Goal: Information Seeking & Learning: Learn about a topic

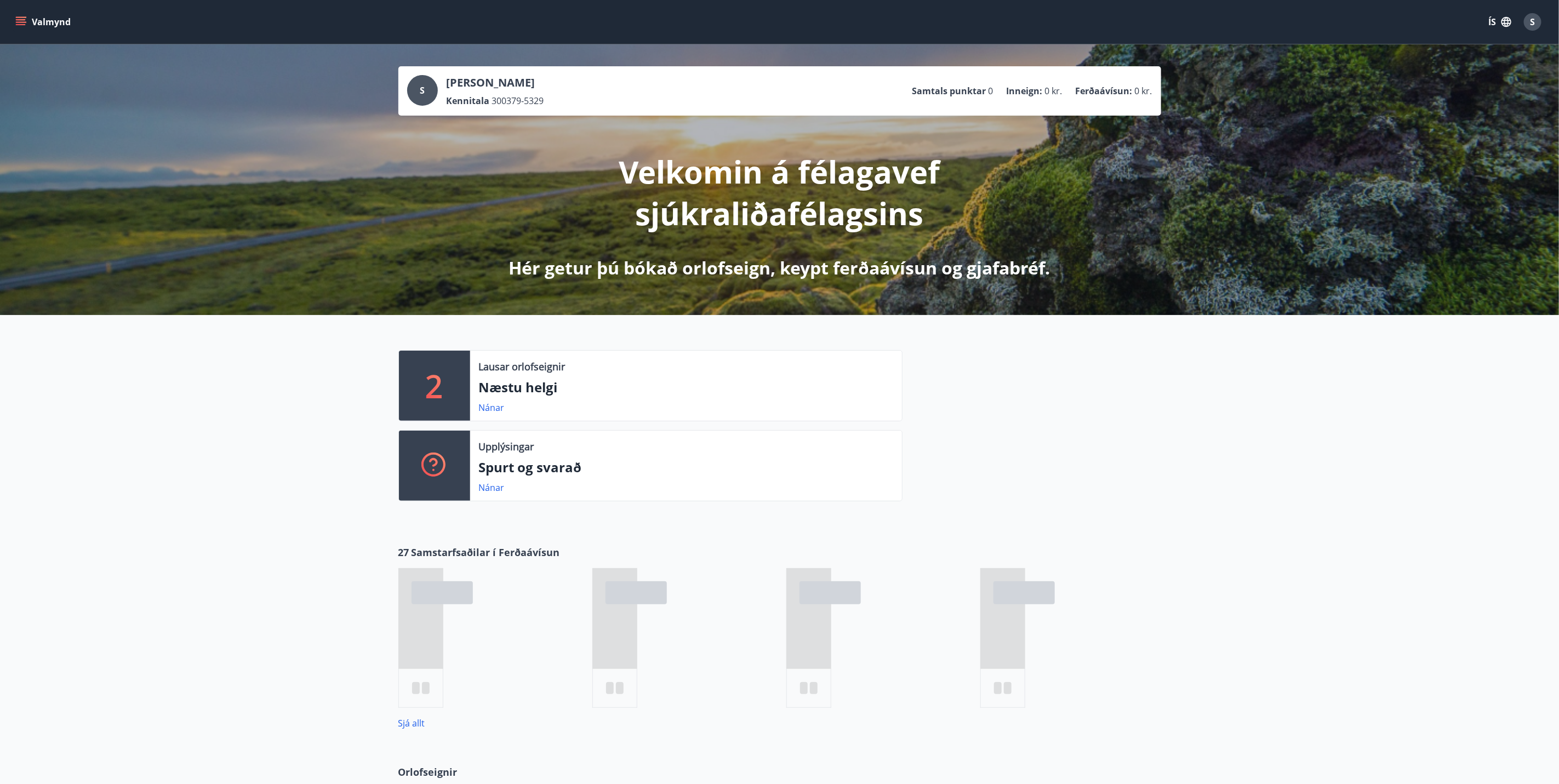
click at [21, 14] on button "Valmynd" at bounding box center [44, 22] width 62 height 20
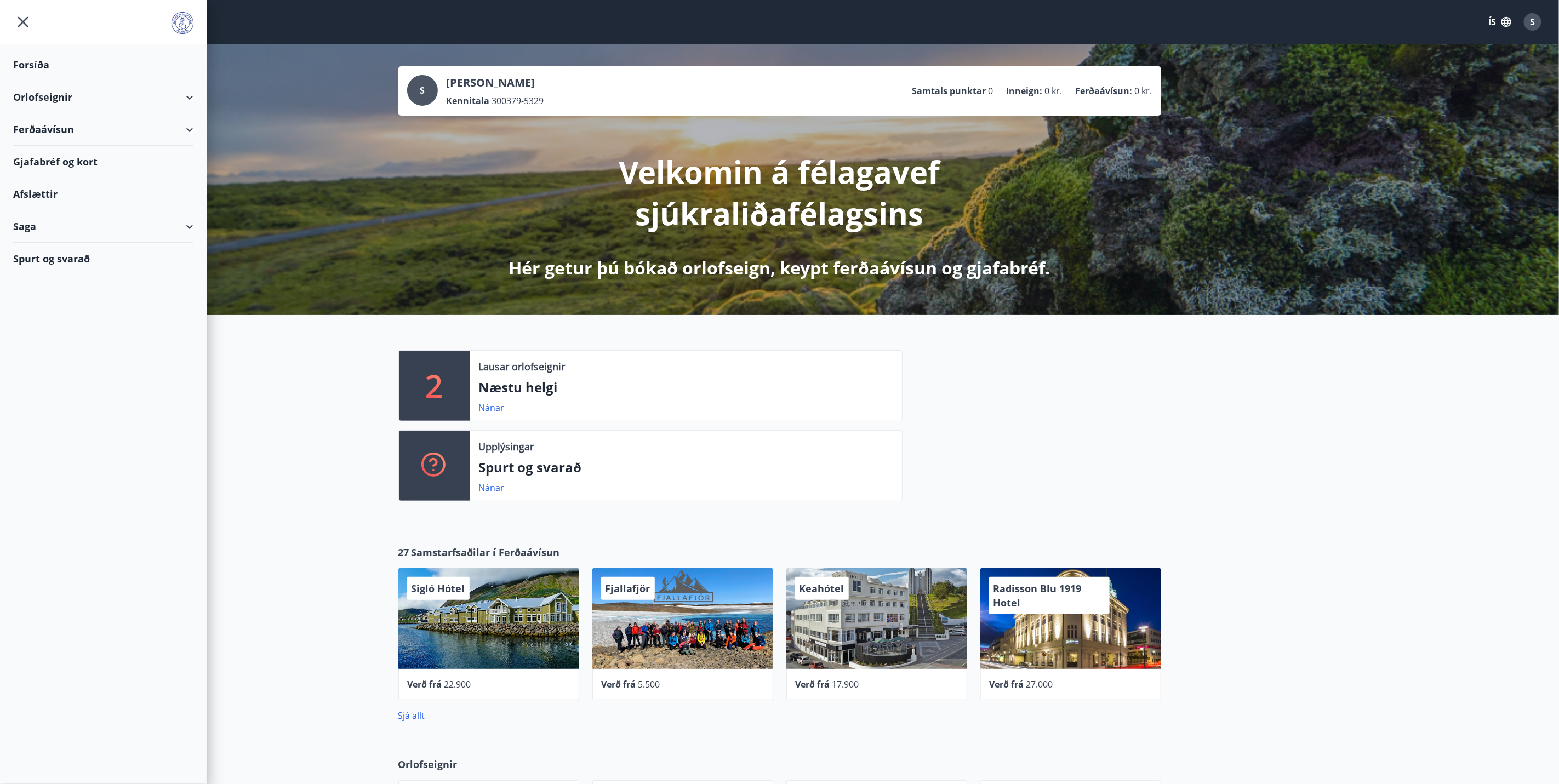
click at [94, 256] on div "Spurt og svarað" at bounding box center [103, 258] width 180 height 32
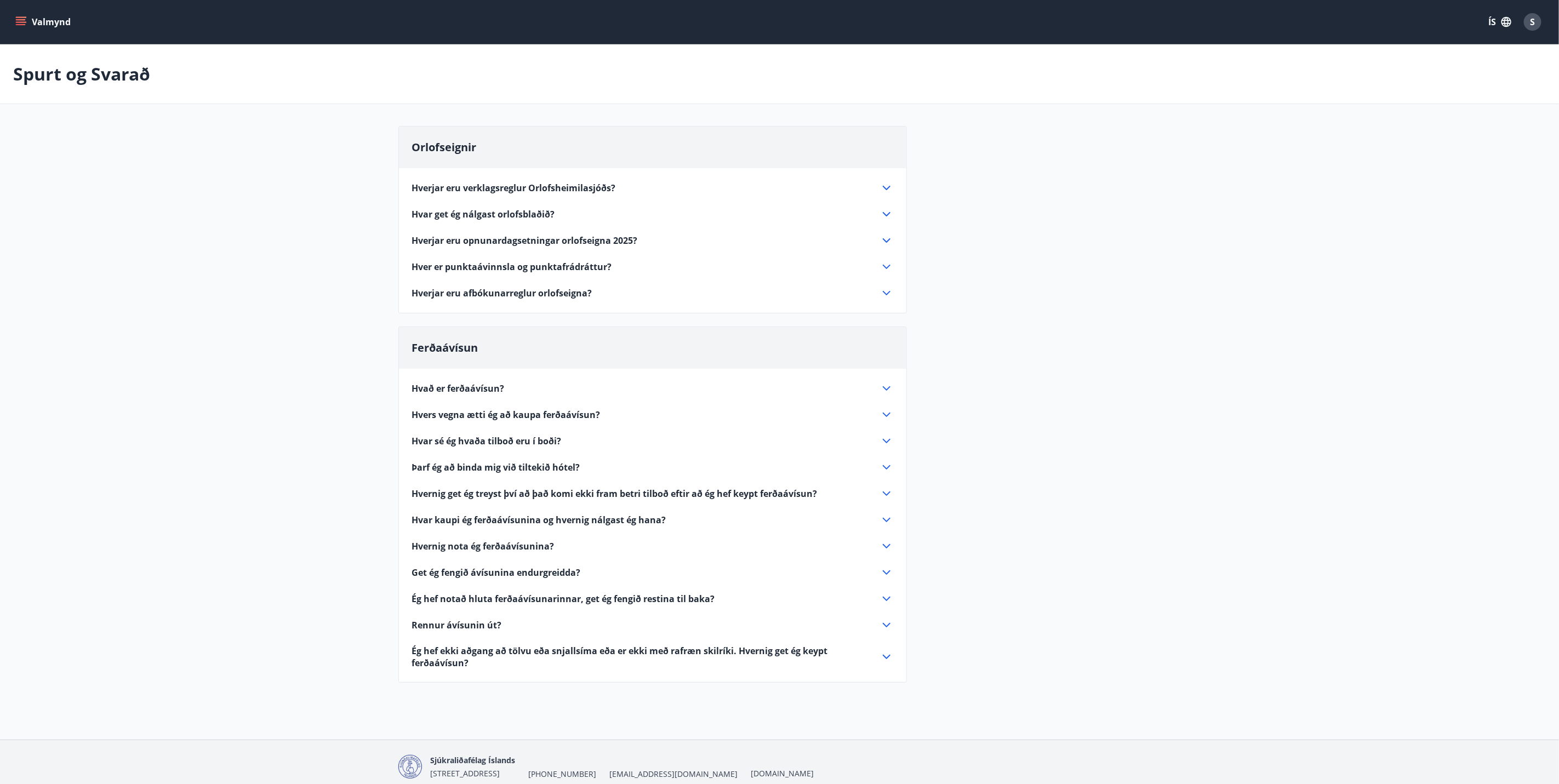
click at [487, 188] on span "Hverjar eru verklagsreglur Orlofsheimilasjóðs?" at bounding box center [514, 188] width 204 height 12
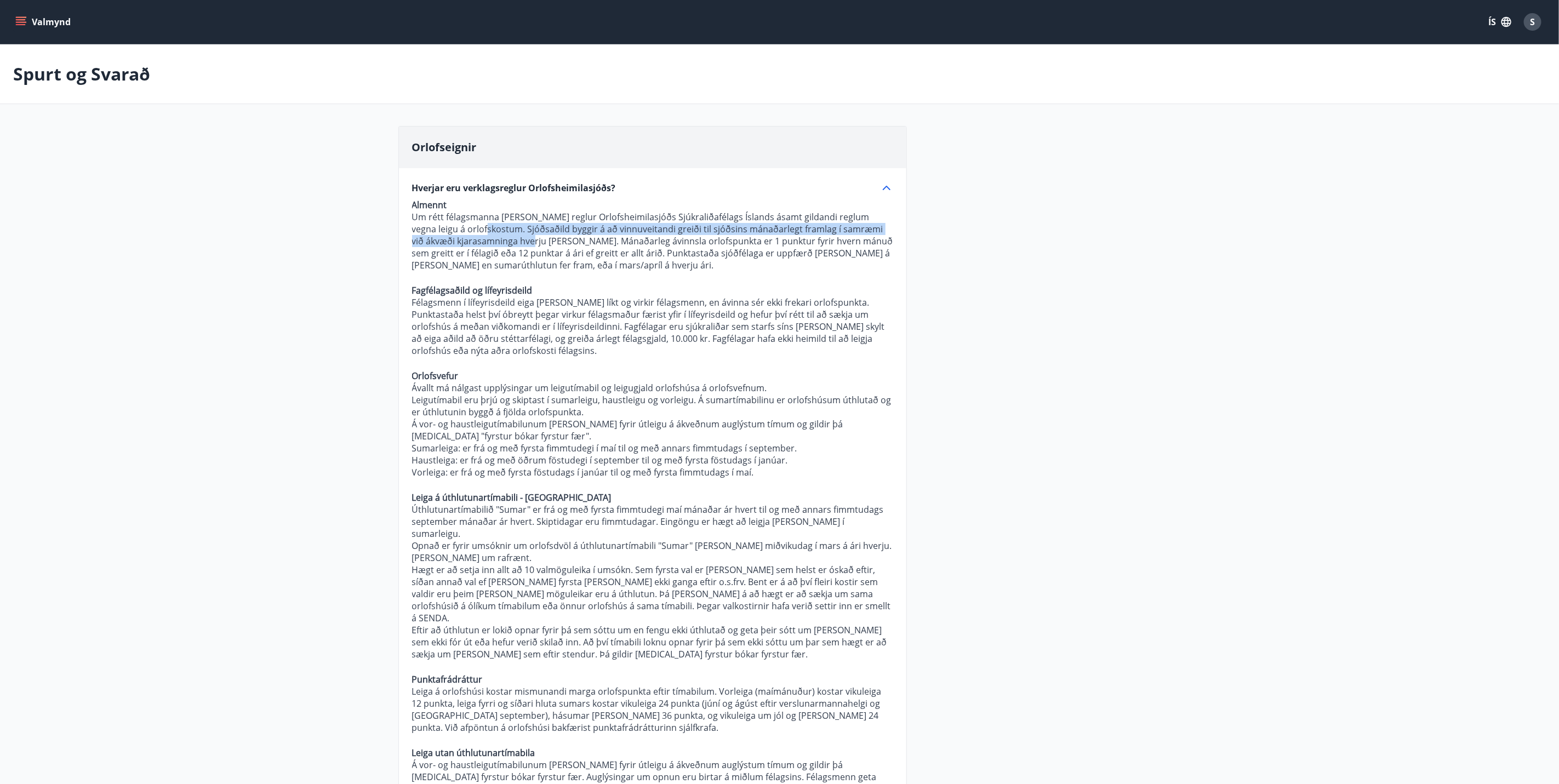
drag, startPoint x: 468, startPoint y: 226, endPoint x: 518, endPoint y: 246, distance: 53.9
click at [518, 246] on p "Um rétt félagsmanna gilda reglur Orlofsheimilasjóðs Sjúkraliðafélags Íslands ás…" at bounding box center [652, 241] width 481 height 60
drag, startPoint x: 518, startPoint y: 246, endPoint x: 515, endPoint y: 240, distance: 6.7
click at [515, 240] on p "Um rétt félagsmanna gilda reglur Orlofsheimilasjóðs Sjúkraliðafélags Íslands ás…" at bounding box center [652, 241] width 481 height 60
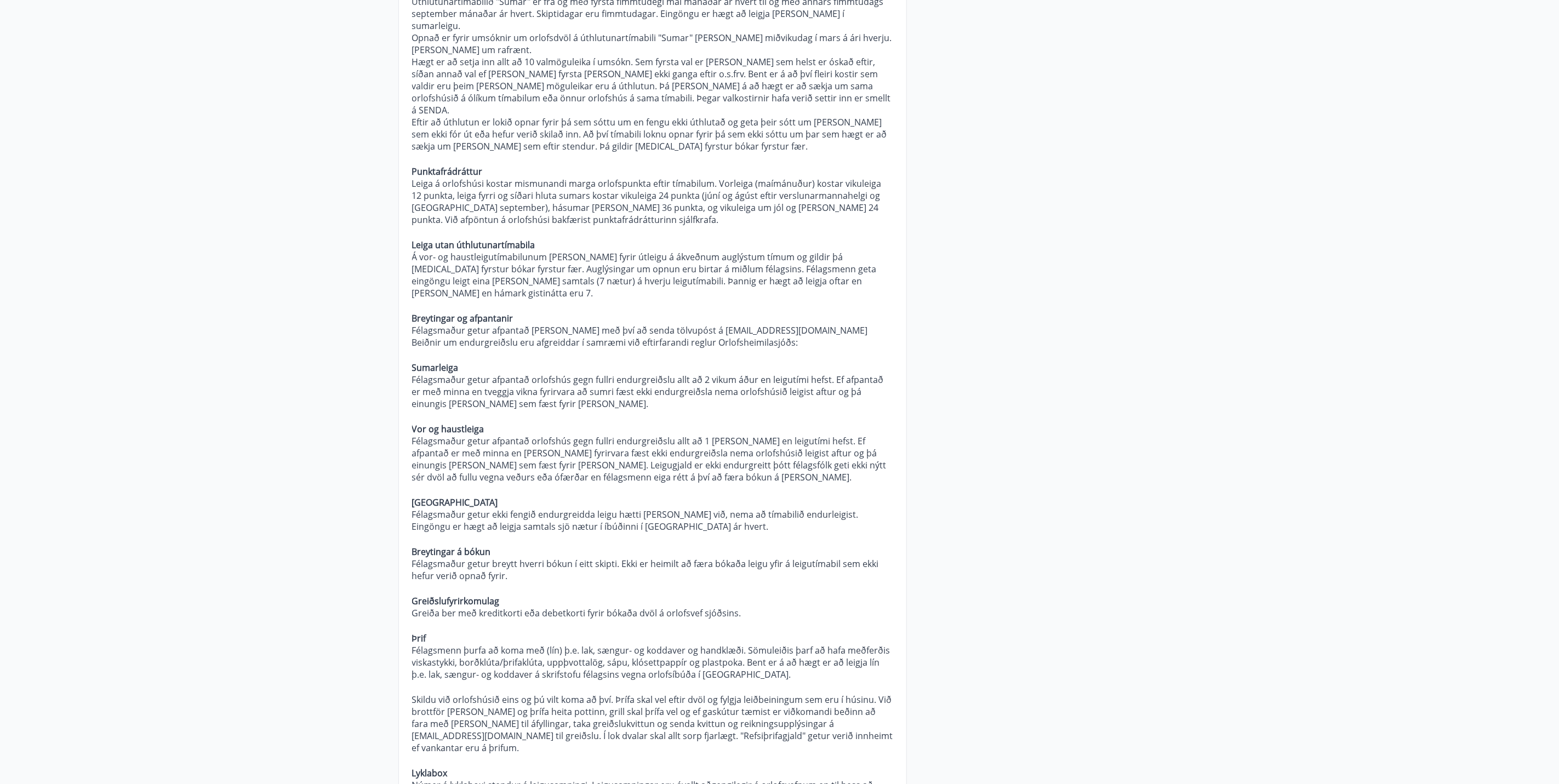
scroll to position [493, 0]
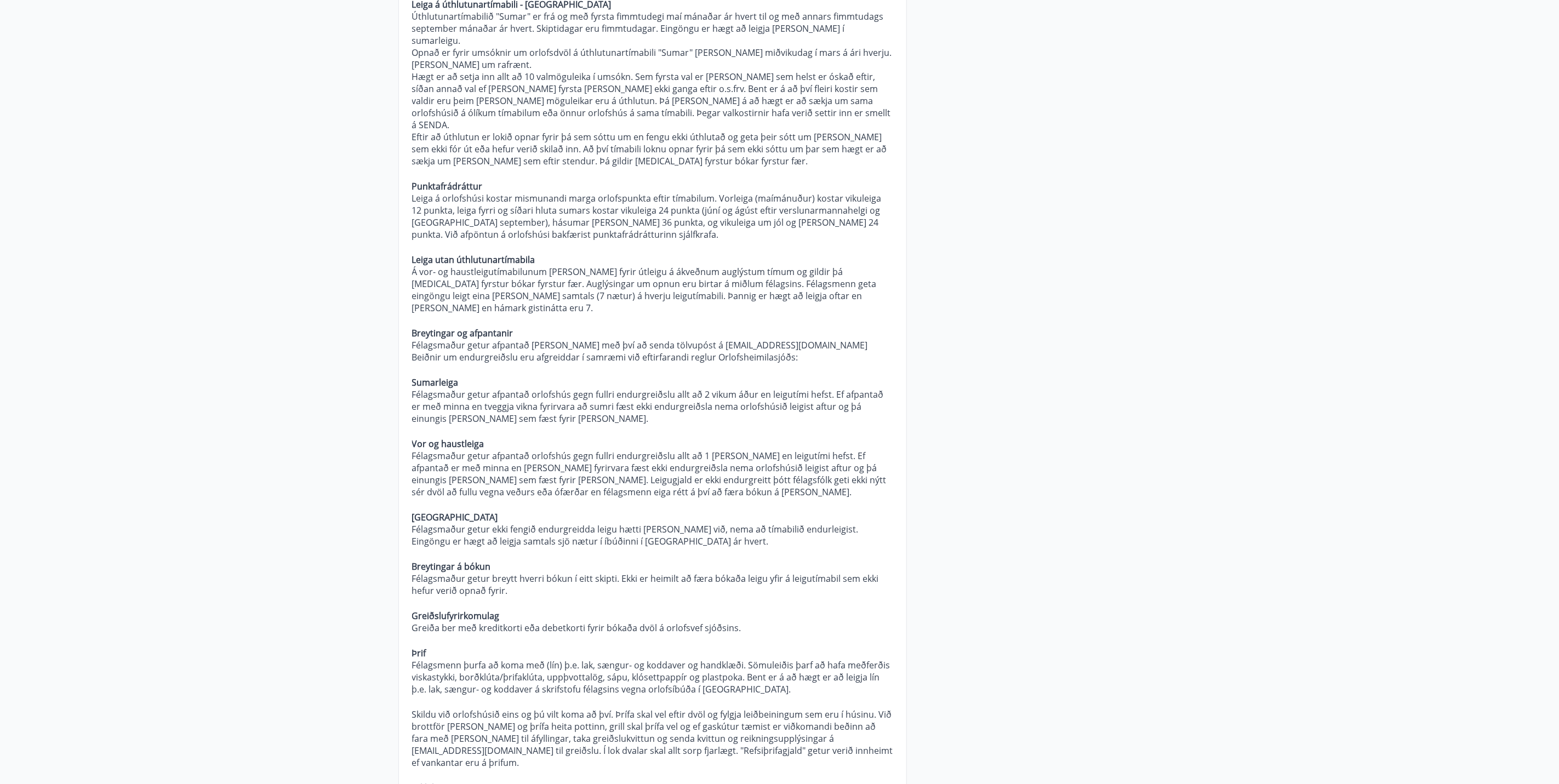
drag, startPoint x: 557, startPoint y: 234, endPoint x: 376, endPoint y: 250, distance: 181.7
click at [376, 250] on main "Spurt og Svarað Orlofseignir Hverjar eru verklagsreglur Orlofsheimilasjóðs? Alm…" at bounding box center [780, 552] width 1559 height 2001
drag, startPoint x: 542, startPoint y: 242, endPoint x: 471, endPoint y: 230, distance: 72.0
click at [471, 230] on p "Almennt Um rétt félagsmanna gilda reglur Orlofsheimilasjóðs Sjúkraliðafélags Ís…" at bounding box center [652, 379] width 481 height 1345
drag, startPoint x: 471, startPoint y: 230, endPoint x: 530, endPoint y: 235, distance: 59.2
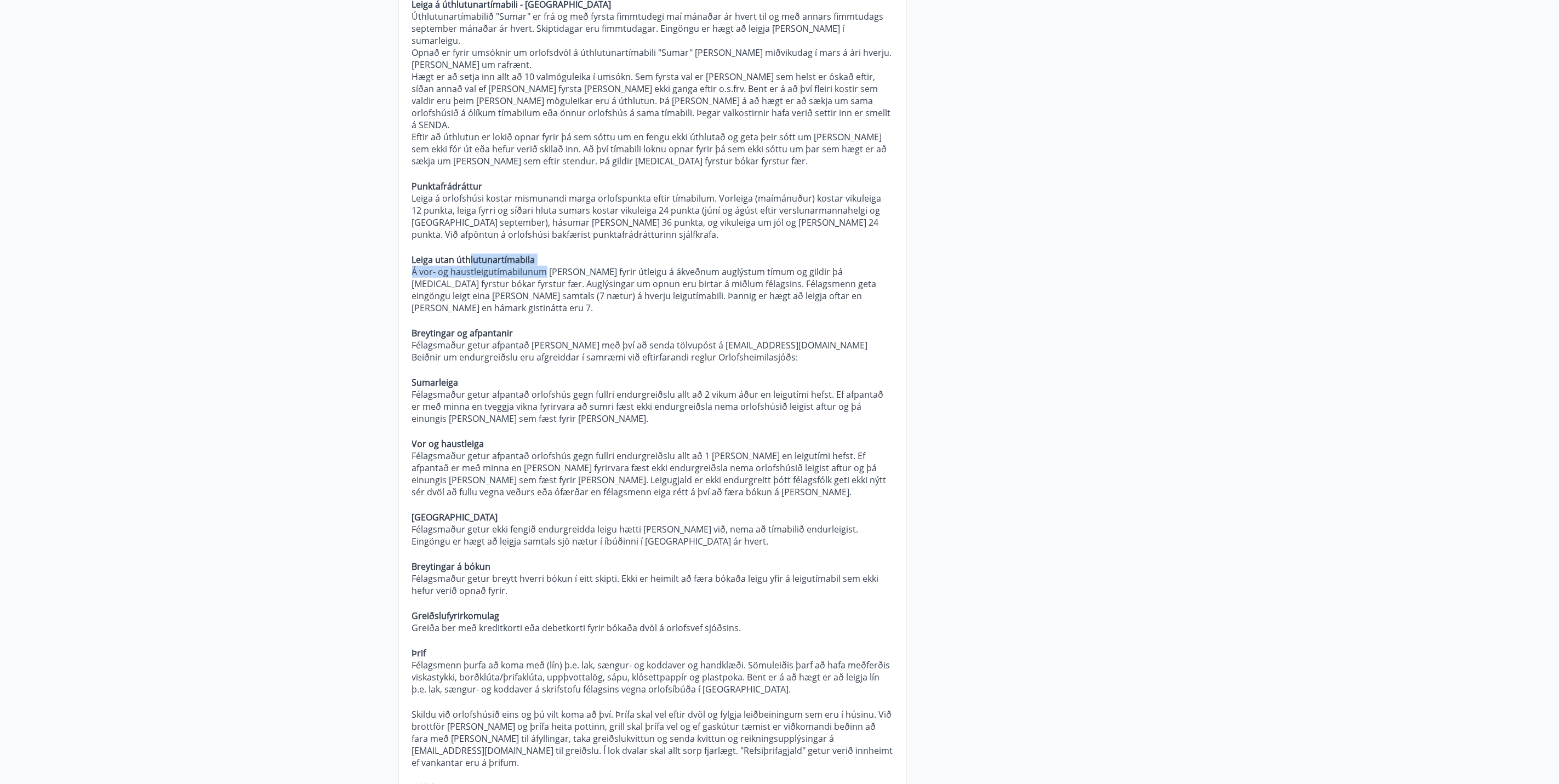
click at [530, 253] on strong "Leiga utan úthlutunartímabila" at bounding box center [474, 260] width 123 height 12
click at [545, 253] on p "Leiga utan úthlutunartímabila" at bounding box center [652, 260] width 481 height 12
drag, startPoint x: 544, startPoint y: 230, endPoint x: 413, endPoint y: 235, distance: 131.1
click at [413, 253] on p "Leiga utan úthlutunartímabila" at bounding box center [652, 260] width 481 height 12
copy strong "Leiga utan úthlutunartímabila"
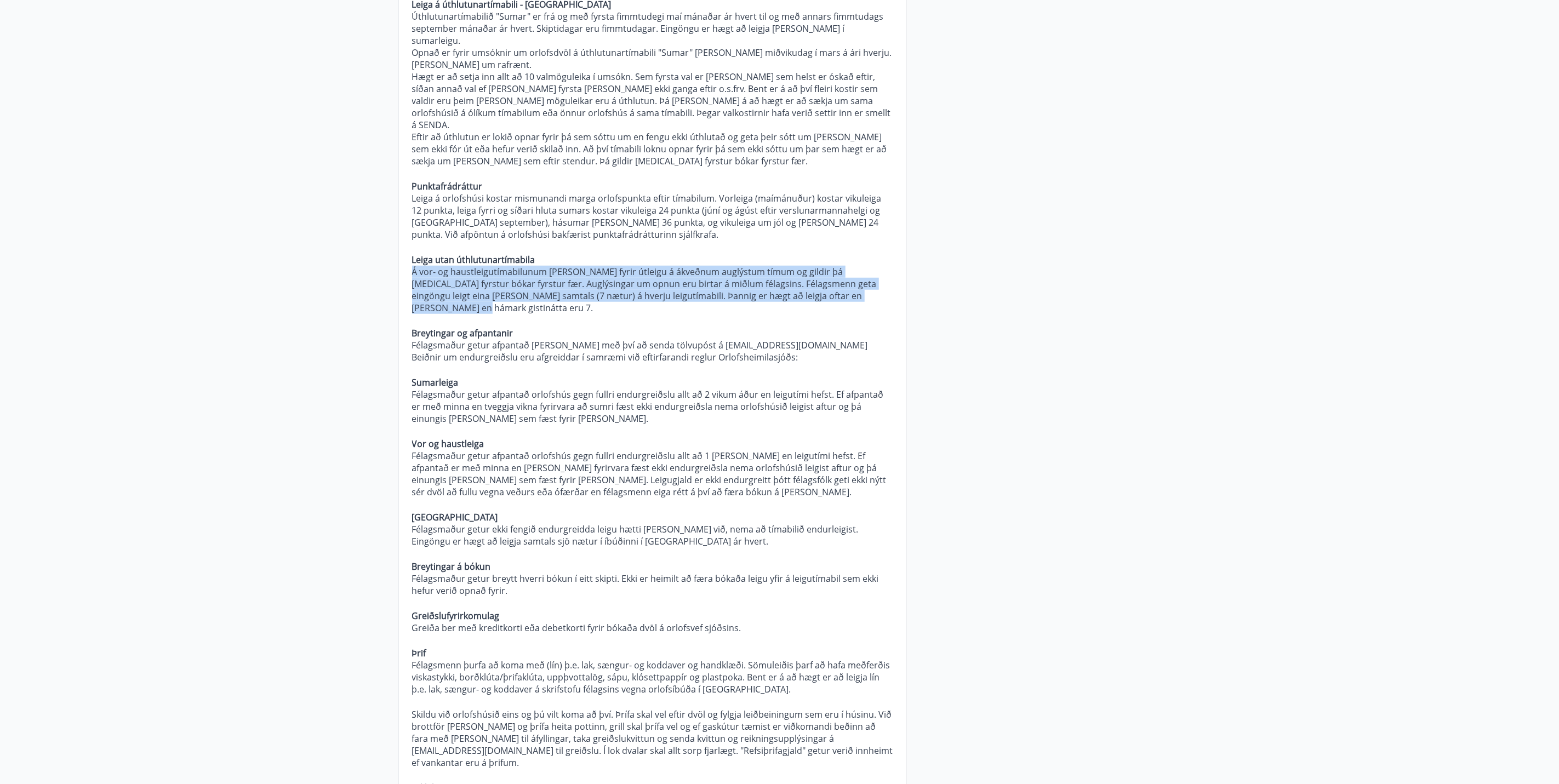
drag, startPoint x: 819, startPoint y: 273, endPoint x: 390, endPoint y: 253, distance: 429.5
click at [390, 253] on div "Orlofseignir Hverjar eru verklagsreglur Orlofsheimilasjóðs? Almennt Um rétt fél…" at bounding box center [780, 592] width 789 height 1919
copy p "Á vor- og haustleigutímabilunum er opnað fyrir útleigu á ákveðnum auglýstum tím…"
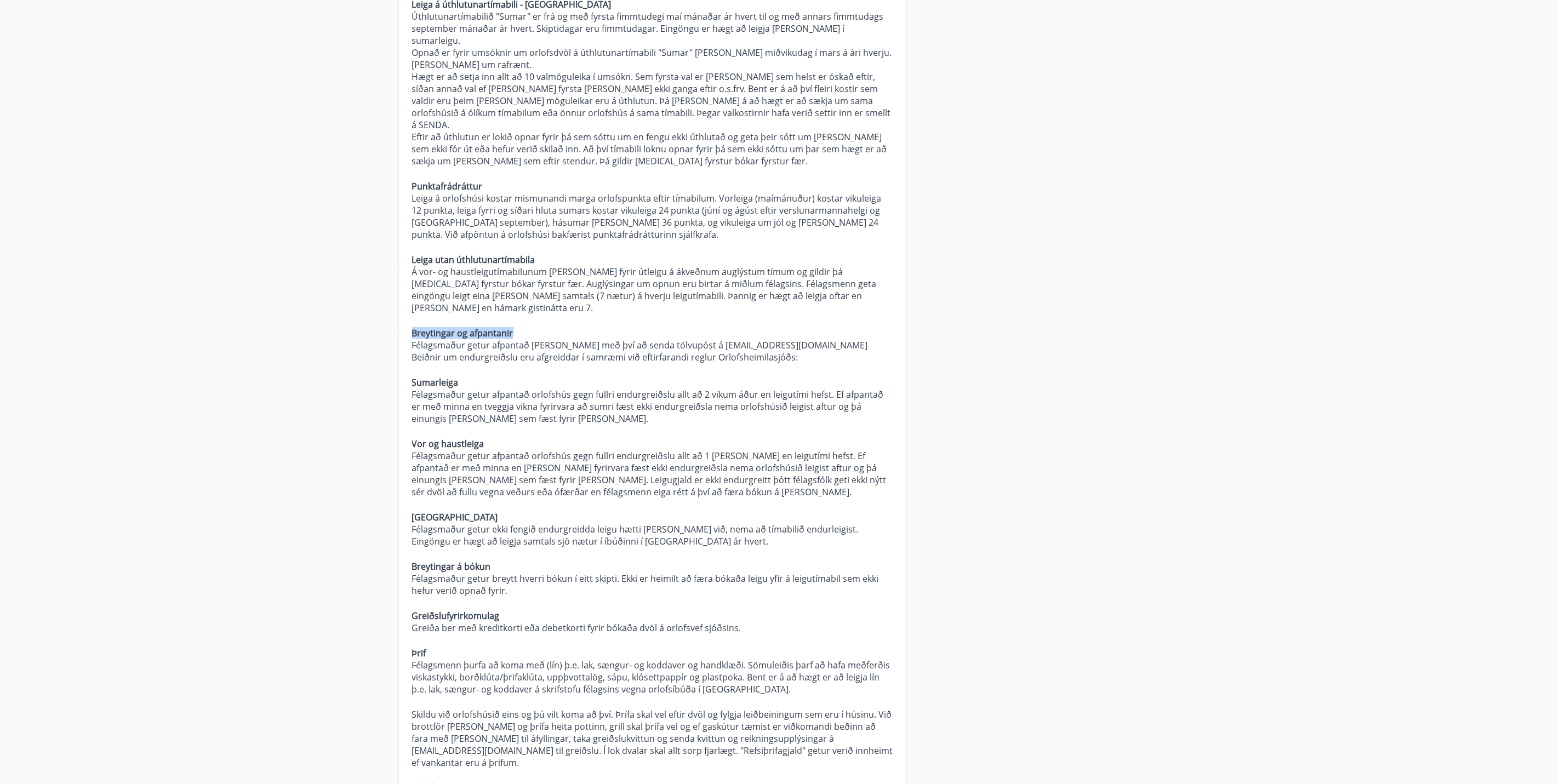
drag, startPoint x: 519, startPoint y: 296, endPoint x: 381, endPoint y: 301, distance: 138.1
click at [381, 301] on main "Spurt og Svarað Orlofseignir Hverjar eru verklagsreglur Orlofsheimilasjóðs? Alm…" at bounding box center [780, 552] width 1559 height 2001
copy strong "Breytingar og afpantanir"
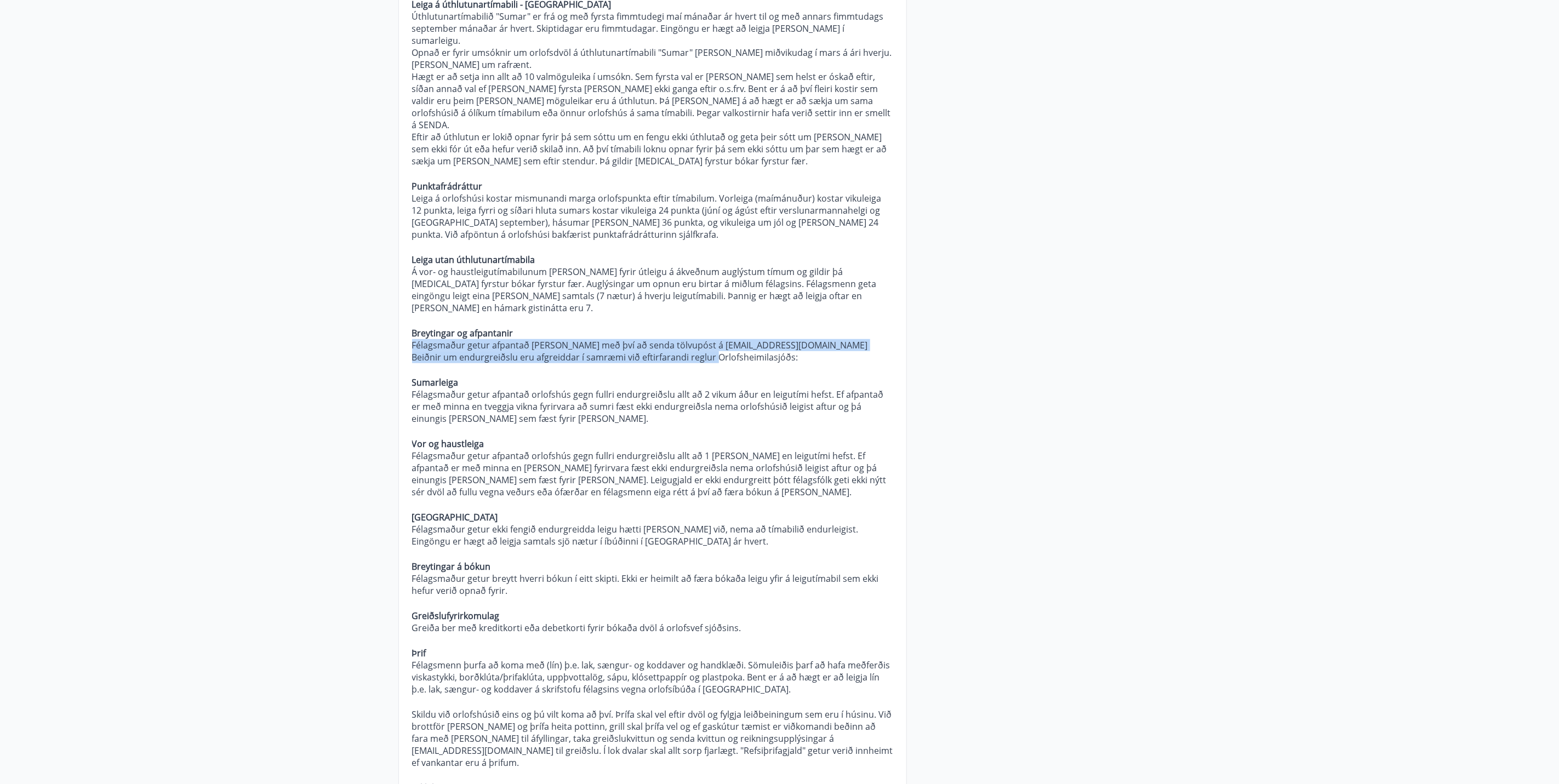
drag, startPoint x: 674, startPoint y: 319, endPoint x: 388, endPoint y: 313, distance: 286.1
click at [388, 313] on div "Orlofseignir Hverjar eru verklagsreglur Orlofsheimilasjóðs? Almennt Um rétt fél…" at bounding box center [780, 592] width 789 height 1919
copy p "Félagsmaður getur afpantað bókun sína með því að senda tölvupóst á slfi@slfi.is…"
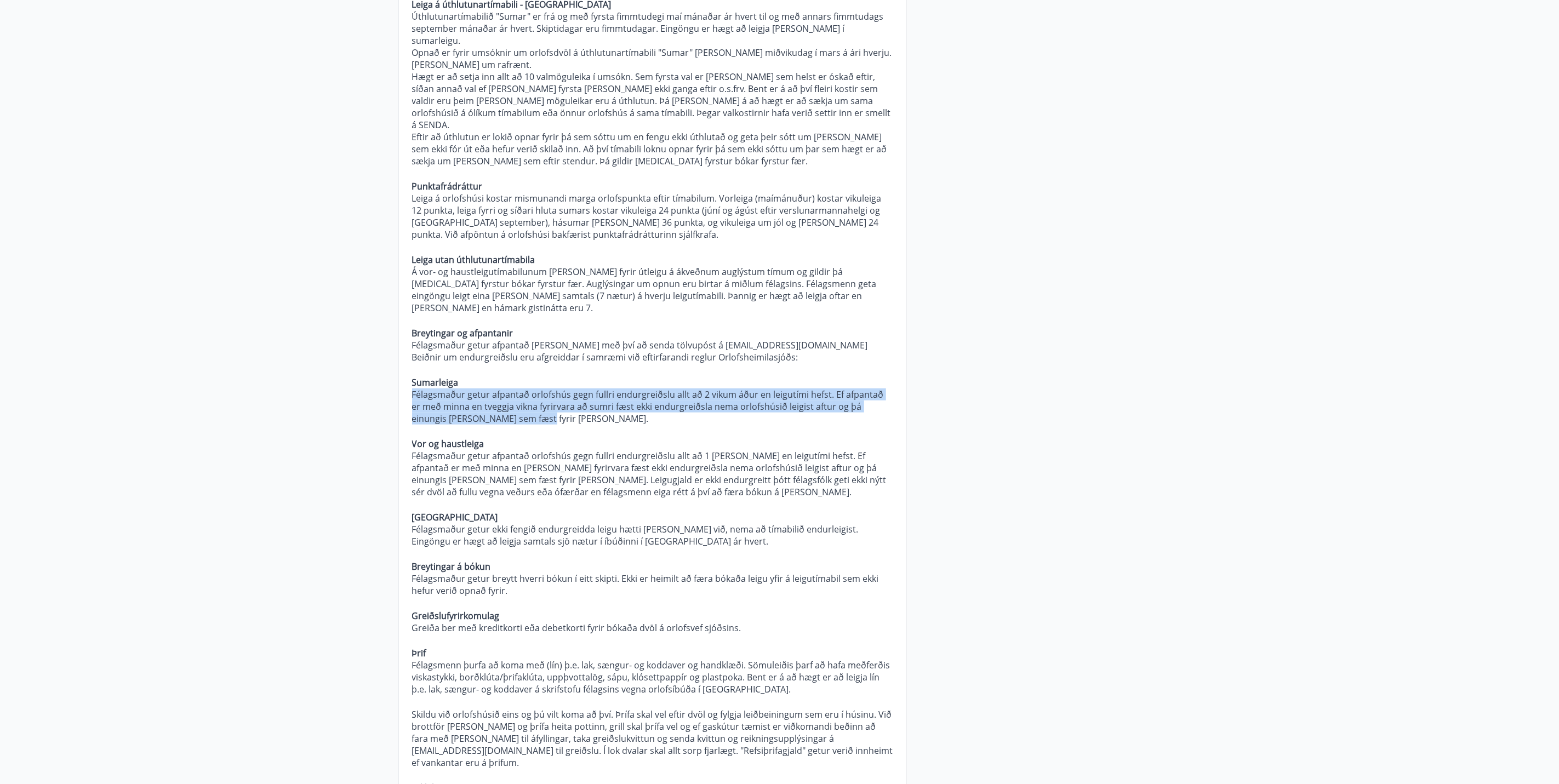
drag, startPoint x: 504, startPoint y: 383, endPoint x: 413, endPoint y: 363, distance: 93.2
click at [413, 388] on p "Félagsmaður getur afpantað orlofshús gegn fullri endurgreiðslu allt að 2 vikum …" at bounding box center [652, 407] width 481 height 36
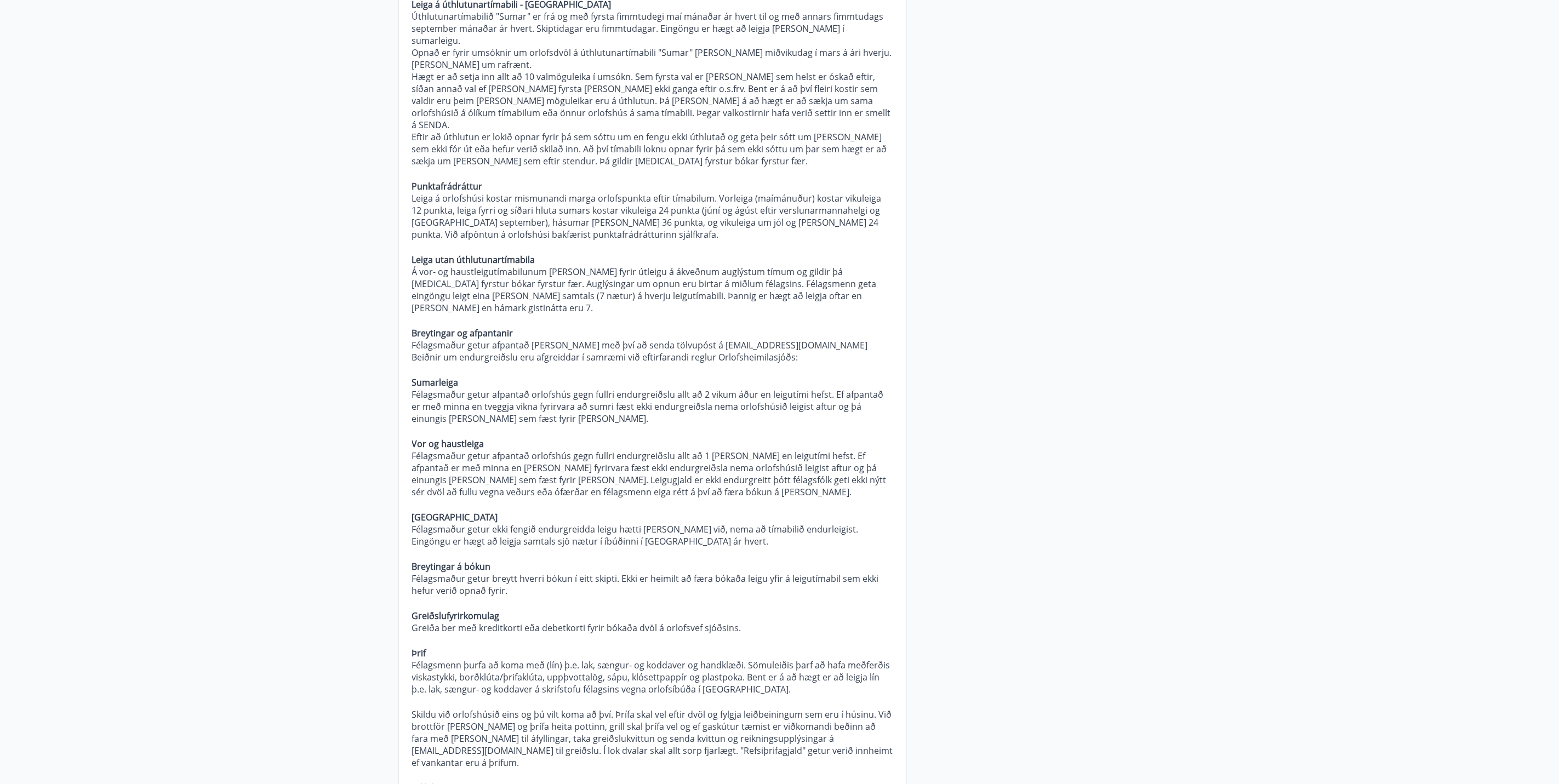
drag, startPoint x: 413, startPoint y: 363, endPoint x: 484, endPoint y: 345, distance: 73.2
click at [485, 376] on p "Sumarleiga" at bounding box center [652, 382] width 481 height 12
drag, startPoint x: 467, startPoint y: 347, endPoint x: 390, endPoint y: 347, distance: 77.0
click at [390, 347] on div "Orlofseignir Hverjar eru verklagsreglur Orlofsheimilasjóðs? Almennt Um rétt fél…" at bounding box center [780, 592] width 789 height 1919
copy strong "Sumarleiga"
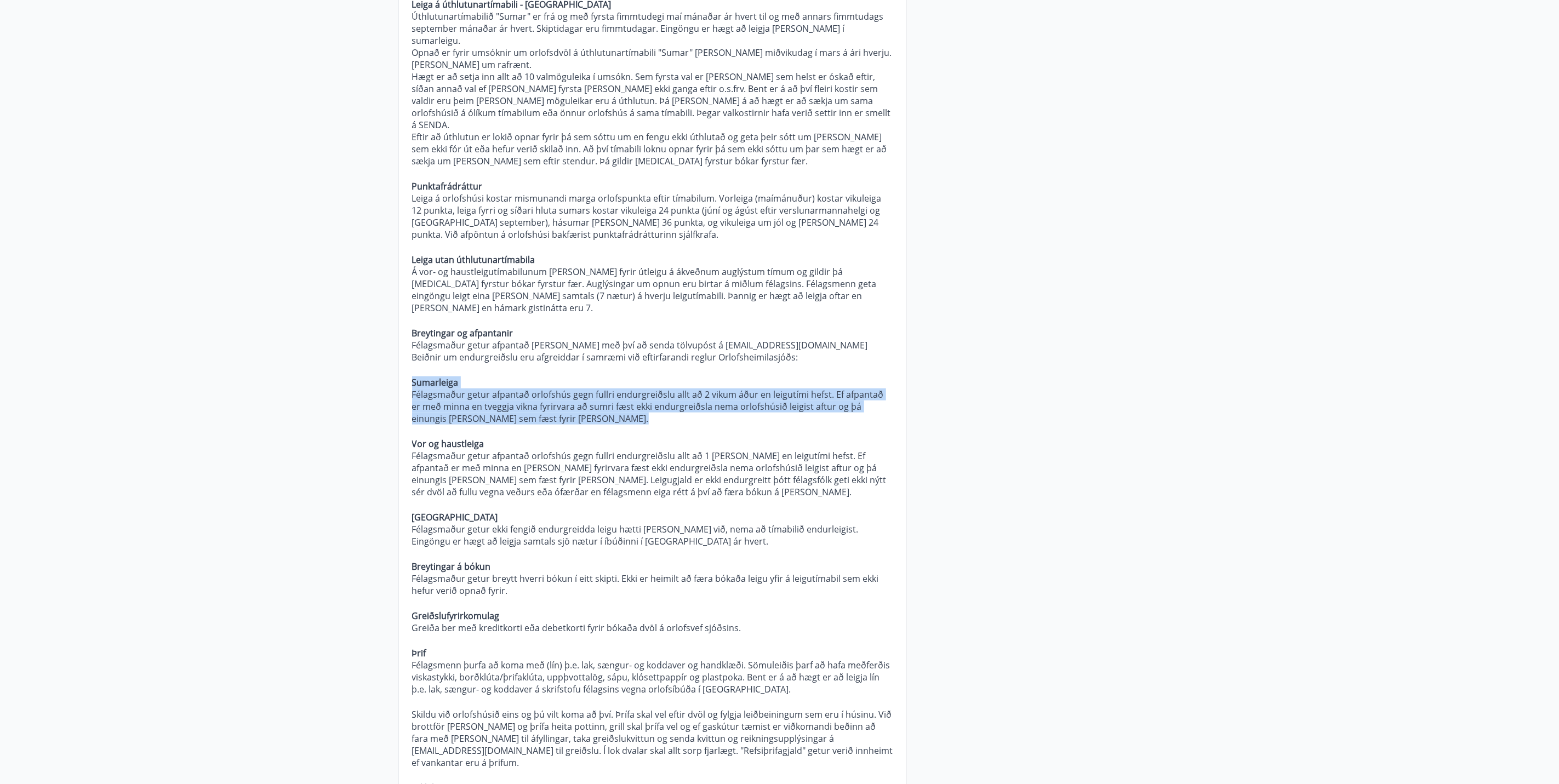
drag, startPoint x: 531, startPoint y: 390, endPoint x: 385, endPoint y: 352, distance: 150.9
click at [386, 352] on div "Orlofseignir Hverjar eru verklagsreglur Orlofsheimilasjóðs? Almennt Um rétt fél…" at bounding box center [780, 592] width 789 height 1919
drag, startPoint x: 519, startPoint y: 381, endPoint x: 416, endPoint y: 358, distance: 105.5
click at [416, 388] on p "Félagsmaður getur afpantað orlofshús gegn fullri endurgreiðslu allt að 2 vikum …" at bounding box center [652, 407] width 481 height 36
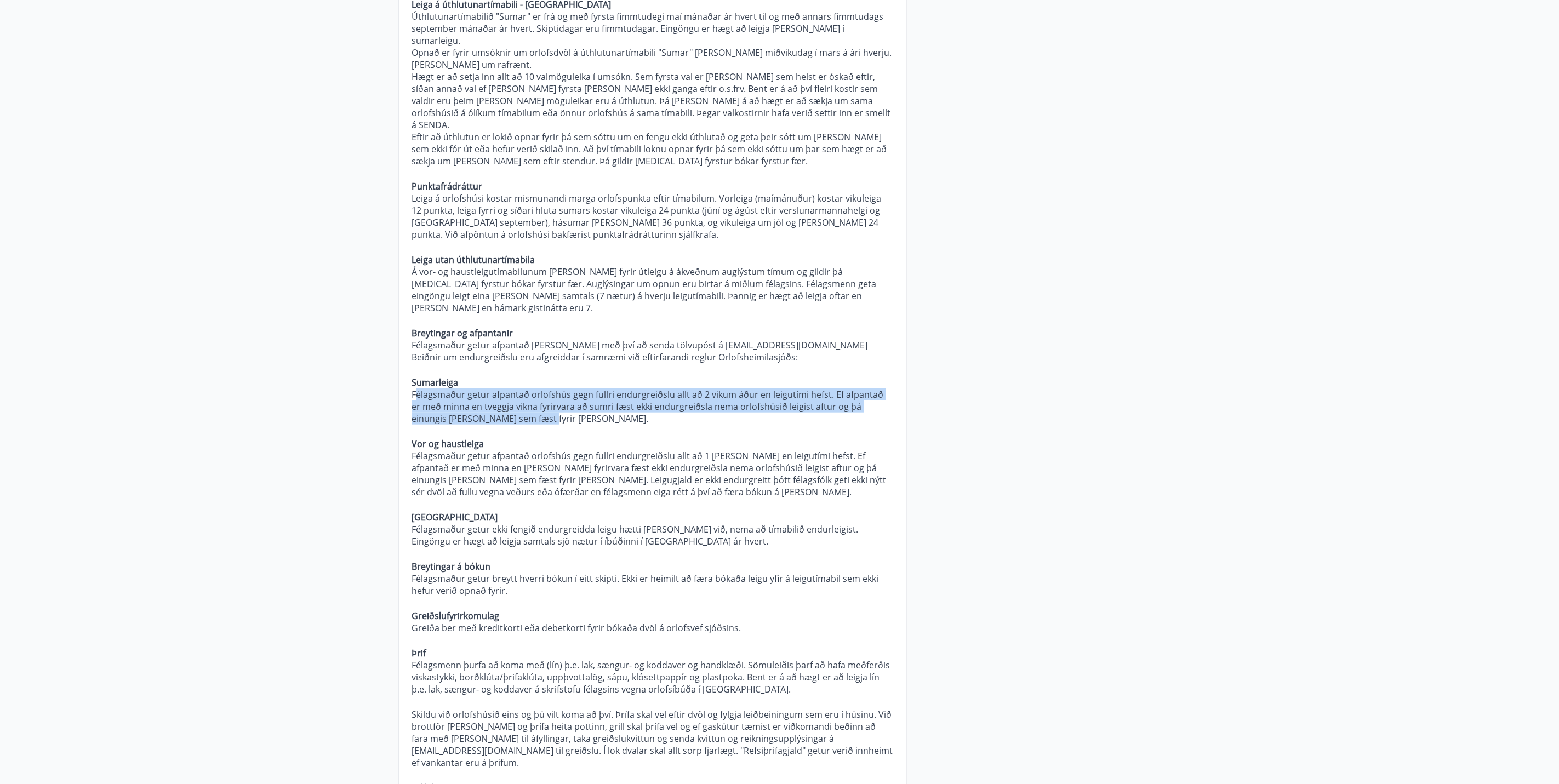
click at [416, 388] on p "Félagsmaður getur afpantað orlofshús gegn fullri endurgreiðslu allt að 2 vikum …" at bounding box center [652, 407] width 481 height 36
drag, startPoint x: 413, startPoint y: 358, endPoint x: 510, endPoint y: 383, distance: 100.2
click at [510, 388] on p "Félagsmaður getur afpantað orlofshús gegn fullri endurgreiðslu allt að 2 vikum …" at bounding box center [652, 407] width 481 height 36
copy p "Félagsmaður getur afpantað orlofshús gegn fullri endurgreiðslu allt að 2 vikum …"
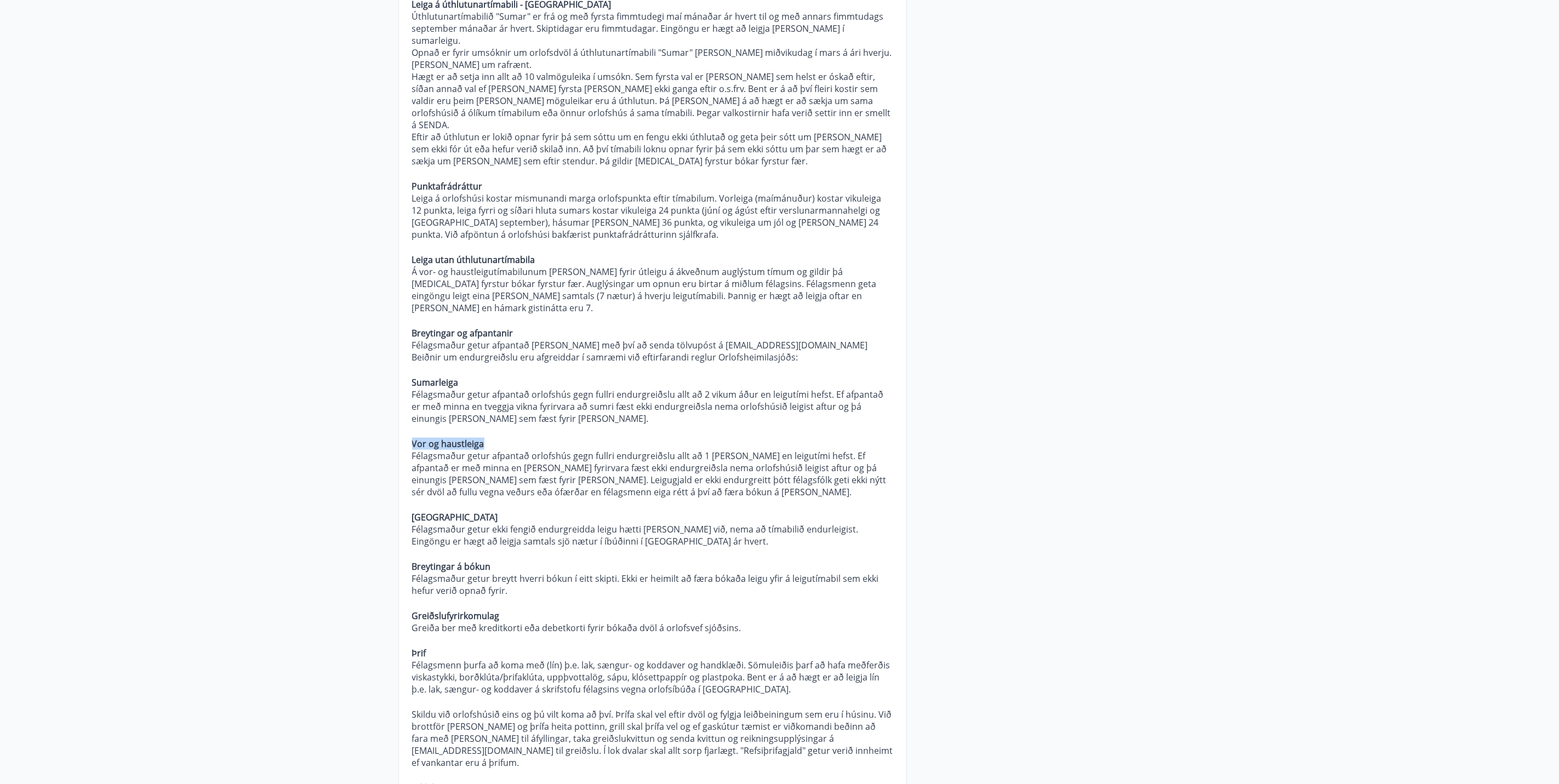
drag, startPoint x: 484, startPoint y: 409, endPoint x: 386, endPoint y: 409, distance: 98.0
click at [386, 409] on div "Orlofseignir Hverjar eru verklagsreglur Orlofsheimilasjóðs? Almennt Um rétt fél…" at bounding box center [780, 592] width 789 height 1919
copy strong "Vor og haustleiga"
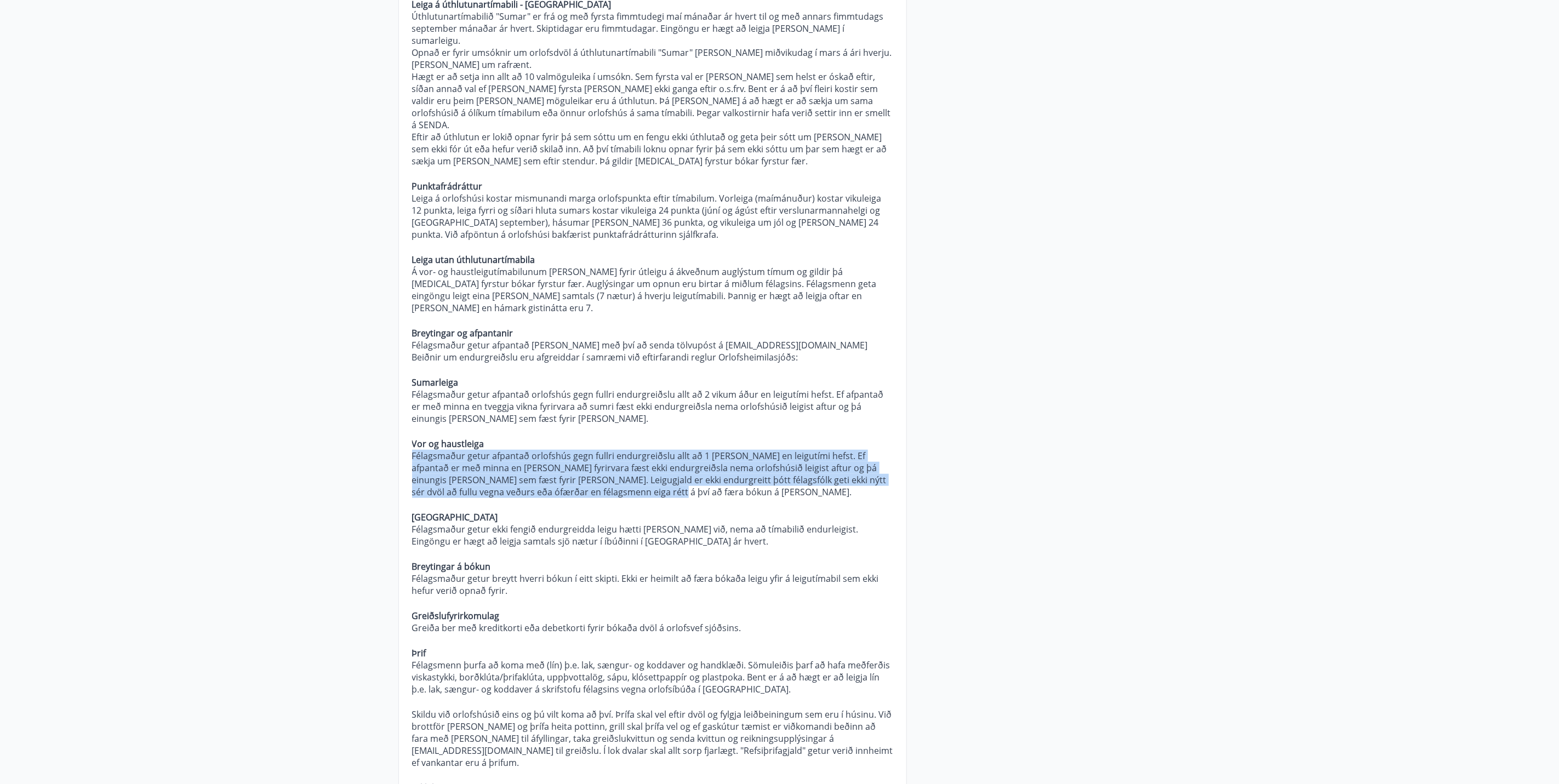
drag, startPoint x: 638, startPoint y: 457, endPoint x: 392, endPoint y: 414, distance: 249.7
click at [392, 414] on div "Orlofseignir Hverjar eru verklagsreglur Orlofsheimilasjóðs? Almennt Um rétt fél…" at bounding box center [780, 592] width 789 height 1919
copy p "Félagsmaður getur afpantað orlofshús gegn fullri endurgreiðslu allt að 1 viku á…"
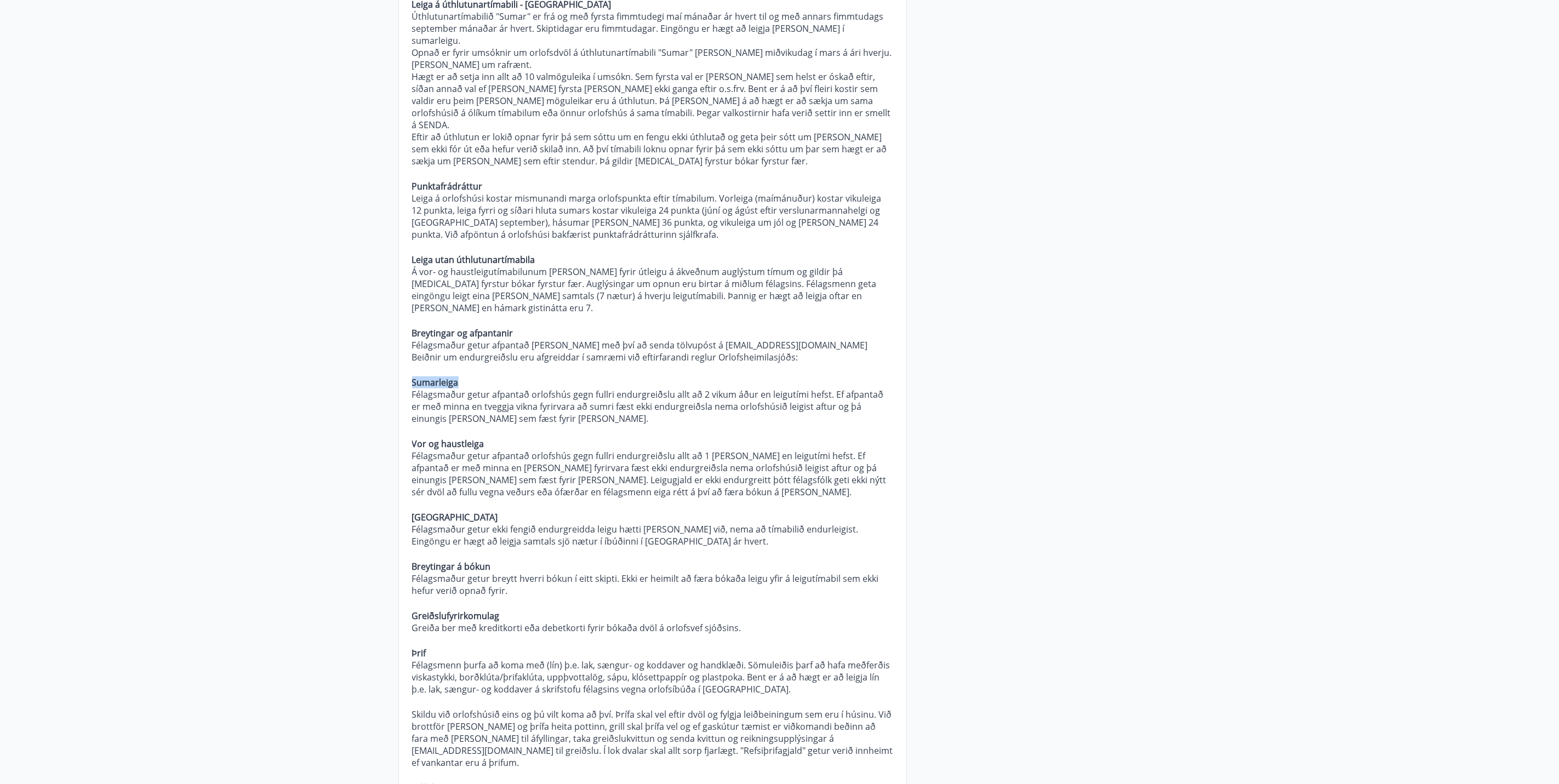
drag, startPoint x: 456, startPoint y: 348, endPoint x: 402, endPoint y: 342, distance: 54.3
click at [402, 342] on div "Hverjar eru verklagsreglur Orlofsheimilasjóðs? Almennt Um rétt félagsmanna gild…" at bounding box center [652, 416] width 507 height 1481
drag, startPoint x: 402, startPoint y: 342, endPoint x: 438, endPoint y: 344, distance: 36.1
copy strong "Sumarleiga"
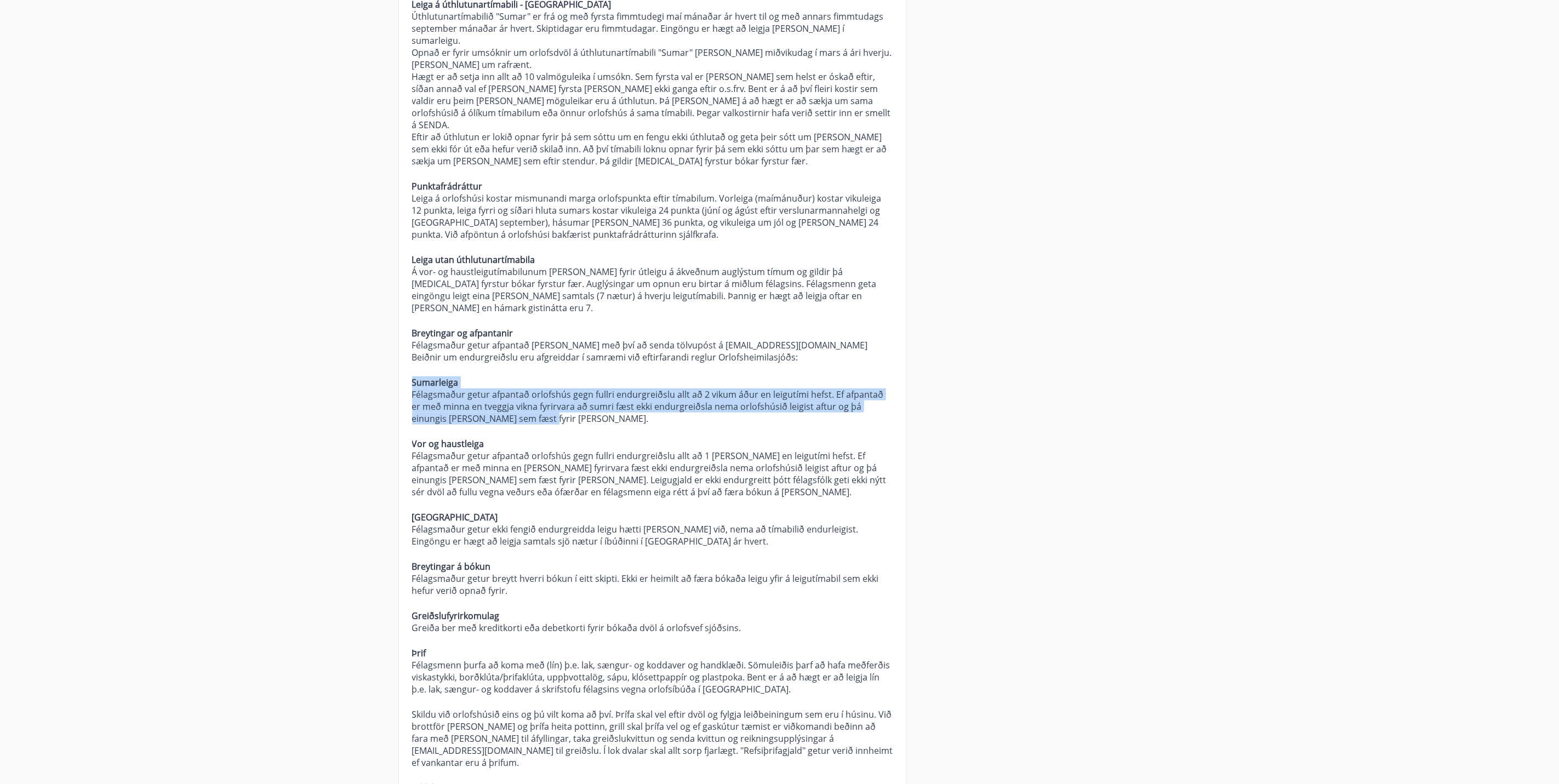
drag, startPoint x: 507, startPoint y: 379, endPoint x: 398, endPoint y: 350, distance: 112.8
click at [399, 350] on div "Hverjar eru verklagsreglur Orlofsheimilasjóðs? Almennt Um rétt félagsmanna gild…" at bounding box center [652, 416] width 507 height 1481
drag, startPoint x: 398, startPoint y: 350, endPoint x: 413, endPoint y: 356, distance: 16.2
click at [413, 388] on p "Félagsmaður getur afpantað orlofshús gegn fullri endurgreiðslu allt að 2 vikum …" at bounding box center [652, 407] width 481 height 36
drag, startPoint x: 412, startPoint y: 356, endPoint x: 517, endPoint y: 379, distance: 107.5
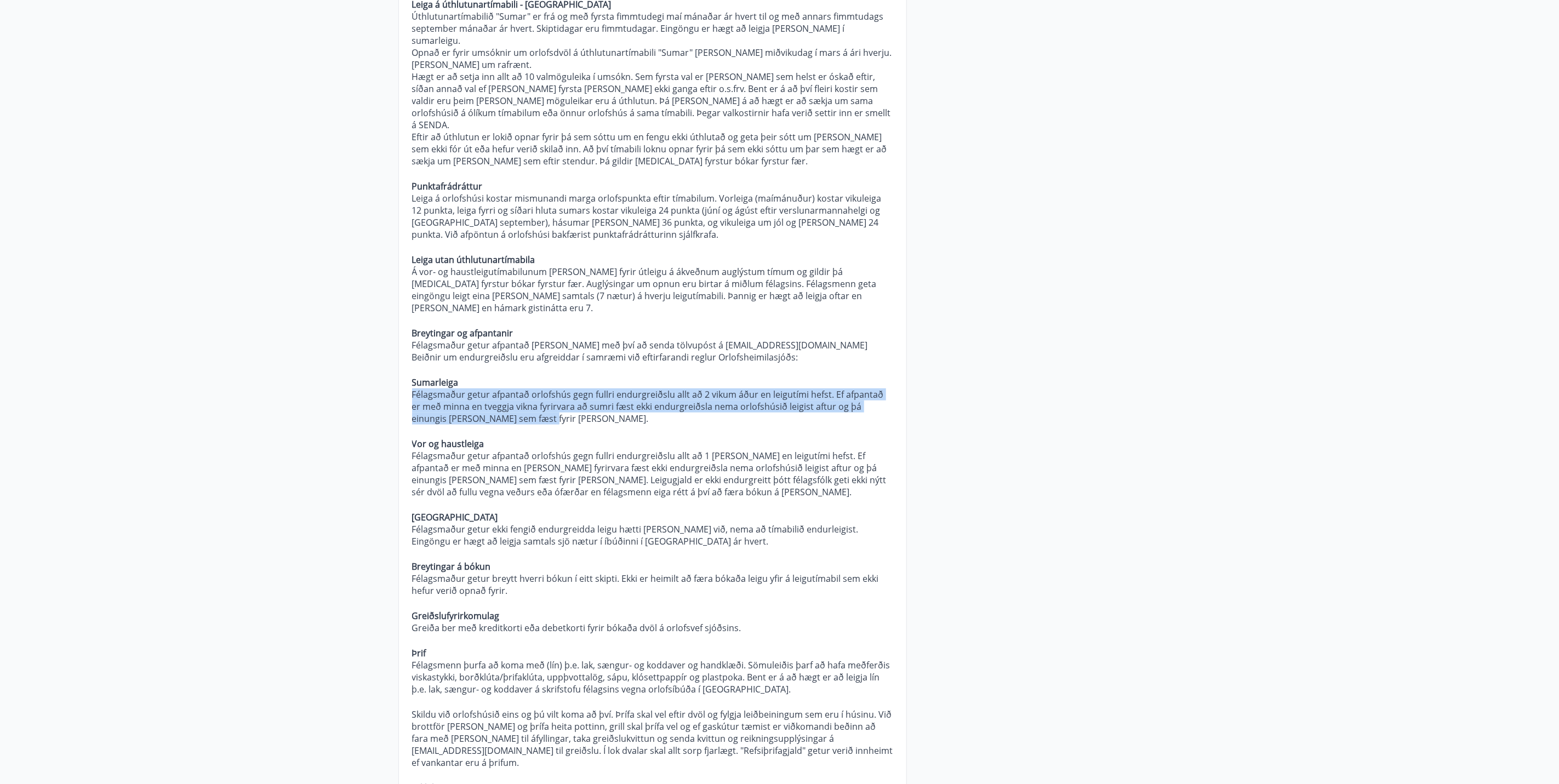
click at [517, 388] on p "Félagsmaður getur afpantað orlofshús gegn fullri endurgreiðslu allt að 2 vikum …" at bounding box center [652, 407] width 481 height 36
copy p "Félagsmaður getur afpantað orlofshús gegn fullri endurgreiðslu allt að 2 vikum …"
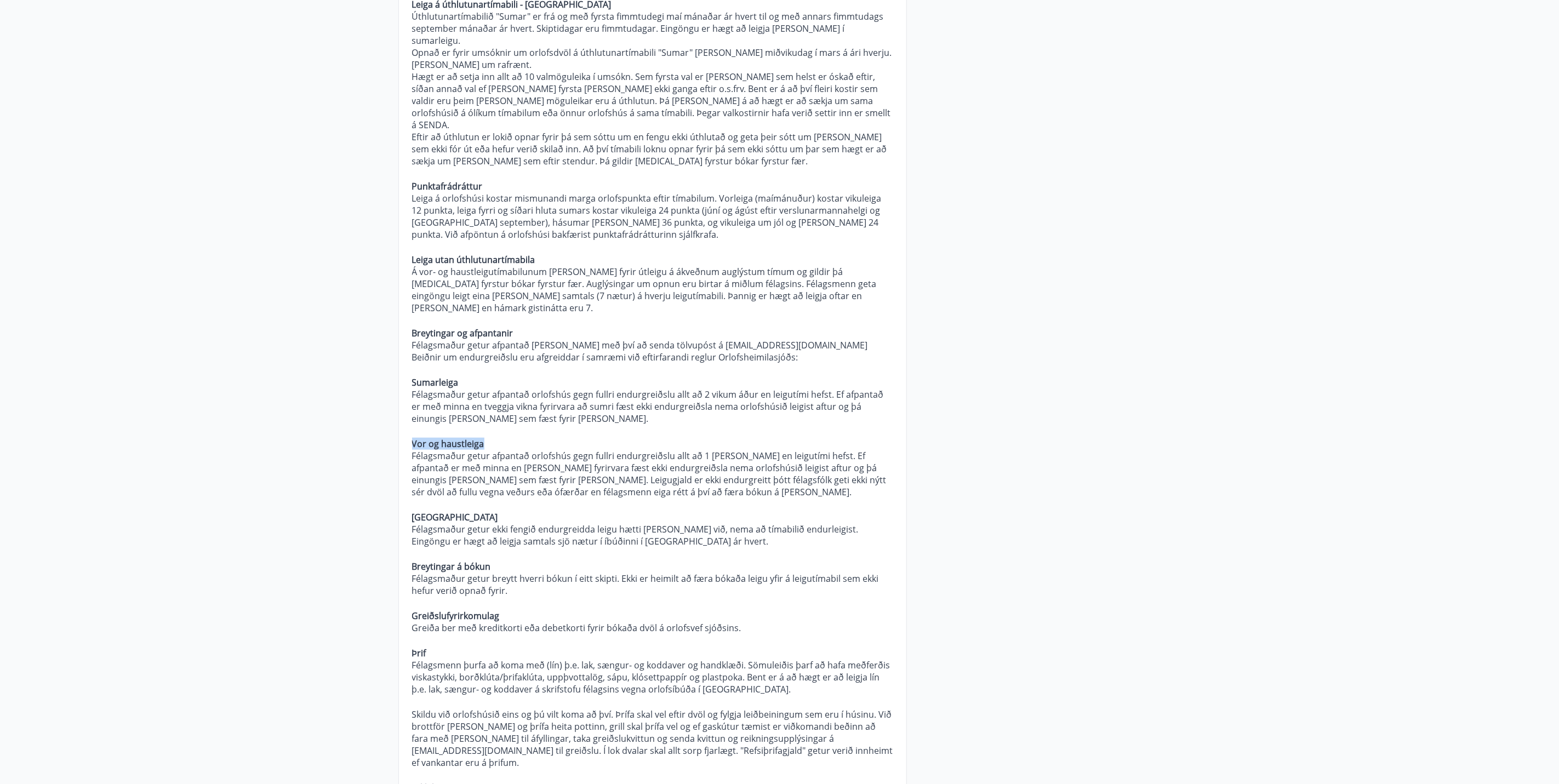
drag, startPoint x: 484, startPoint y: 408, endPoint x: 380, endPoint y: 407, distance: 104.0
click at [380, 407] on main "Spurt og Svarað Orlofseignir Hverjar eru verklagsreglur Orlofsheimilasjóðs? Alm…" at bounding box center [780, 552] width 1559 height 2001
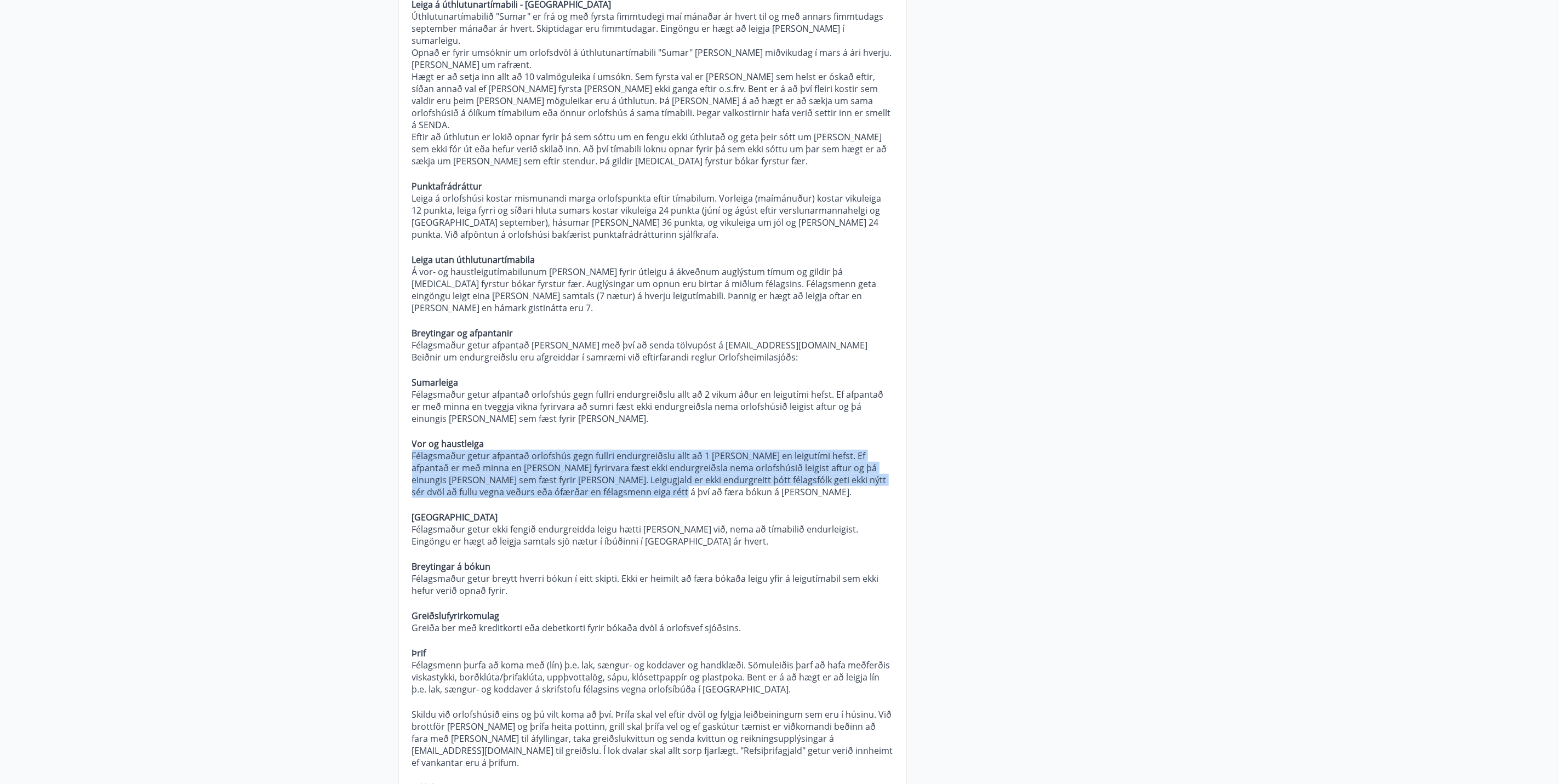
drag, startPoint x: 653, startPoint y: 457, endPoint x: 404, endPoint y: 420, distance: 251.7
click at [404, 420] on div "Hverjar eru verklagsreglur Orlofsheimilasjóðs? Almennt Um rétt félagsmanna gild…" at bounding box center [652, 416] width 507 height 1481
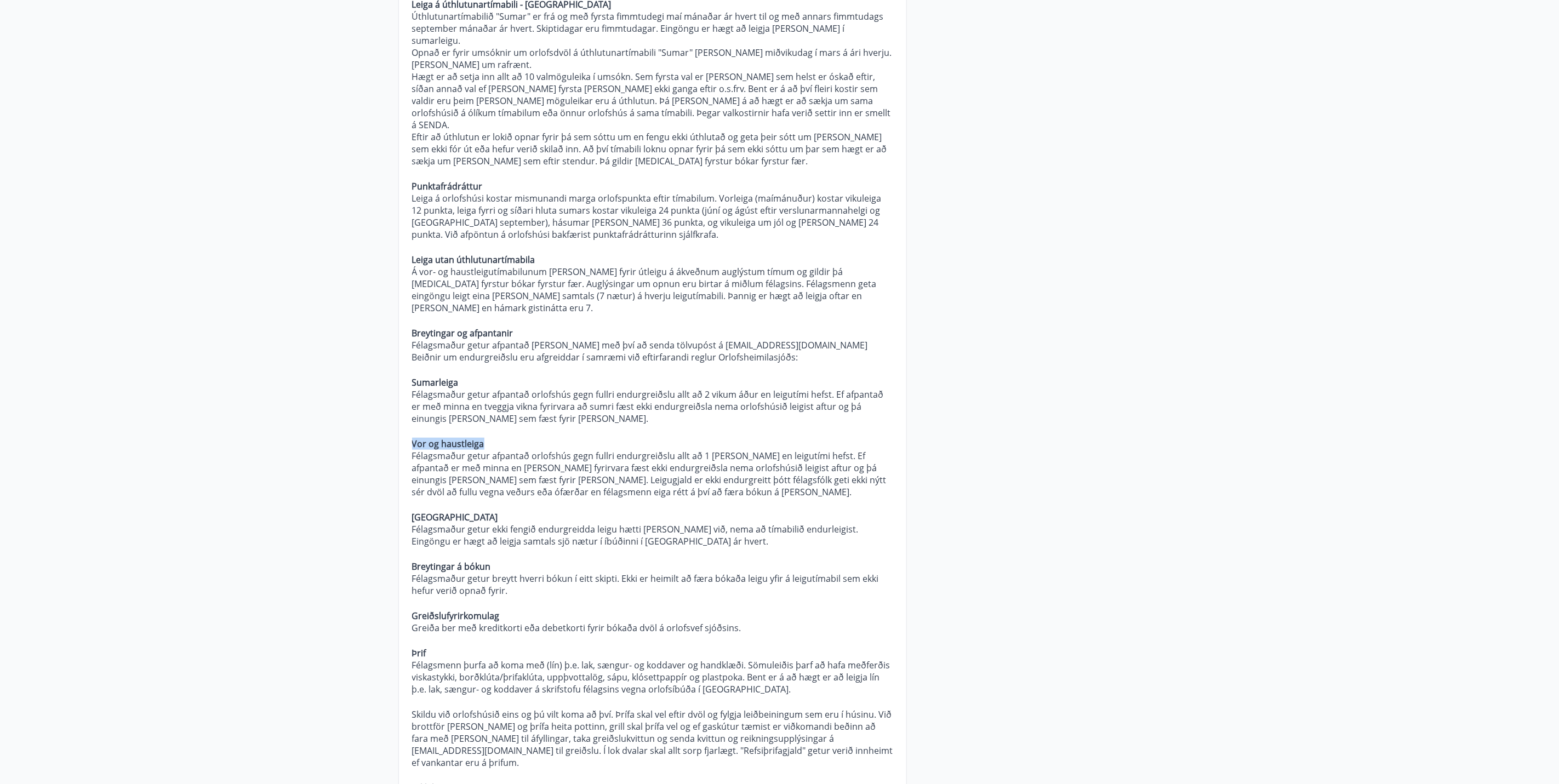
drag, startPoint x: 503, startPoint y: 408, endPoint x: 324, endPoint y: 403, distance: 179.1
click at [324, 403] on main "Spurt og Svarað Orlofseignir Hverjar eru verklagsreglur Orlofsheimilasjóðs? Alm…" at bounding box center [780, 552] width 1559 height 2001
drag, startPoint x: 485, startPoint y: 480, endPoint x: 345, endPoint y: 475, distance: 140.1
click at [345, 475] on main "Spurt og Svarað Orlofseignir Hverjar eru verklagsreglur Orlofsheimilasjóðs? Alm…" at bounding box center [780, 552] width 1559 height 2001
drag, startPoint x: 684, startPoint y: 509, endPoint x: 353, endPoint y: 487, distance: 331.7
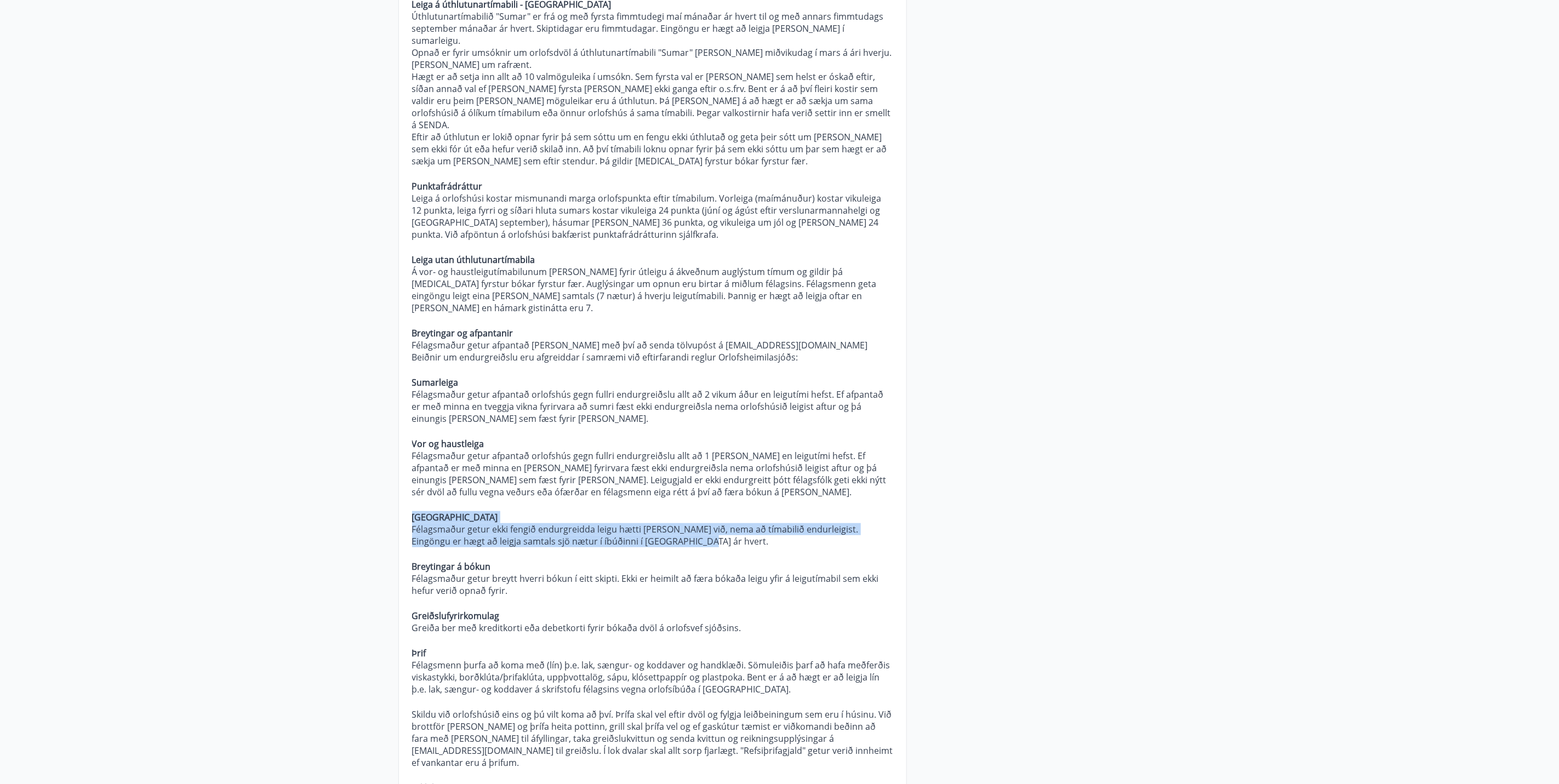
click at [353, 487] on main "Spurt og Svarað Orlofseignir Hverjar eru verklagsreglur Orlofsheimilasjóðs? Alm…" at bounding box center [780, 552] width 1559 height 2001
drag, startPoint x: 683, startPoint y: 512, endPoint x: 405, endPoint y: 498, distance: 278.4
click at [405, 498] on div "Hverjar eru verklagsreglur Orlofsheimilasjóðs? Almennt Um rétt félagsmanna gild…" at bounding box center [652, 416] width 507 height 1481
drag, startPoint x: 491, startPoint y: 529, endPoint x: 366, endPoint y: 528, distance: 125.0
click at [366, 528] on main "Spurt og Svarað Orlofseignir Hverjar eru verklagsreglur Orlofsheimilasjóðs? Alm…" at bounding box center [780, 552] width 1559 height 2001
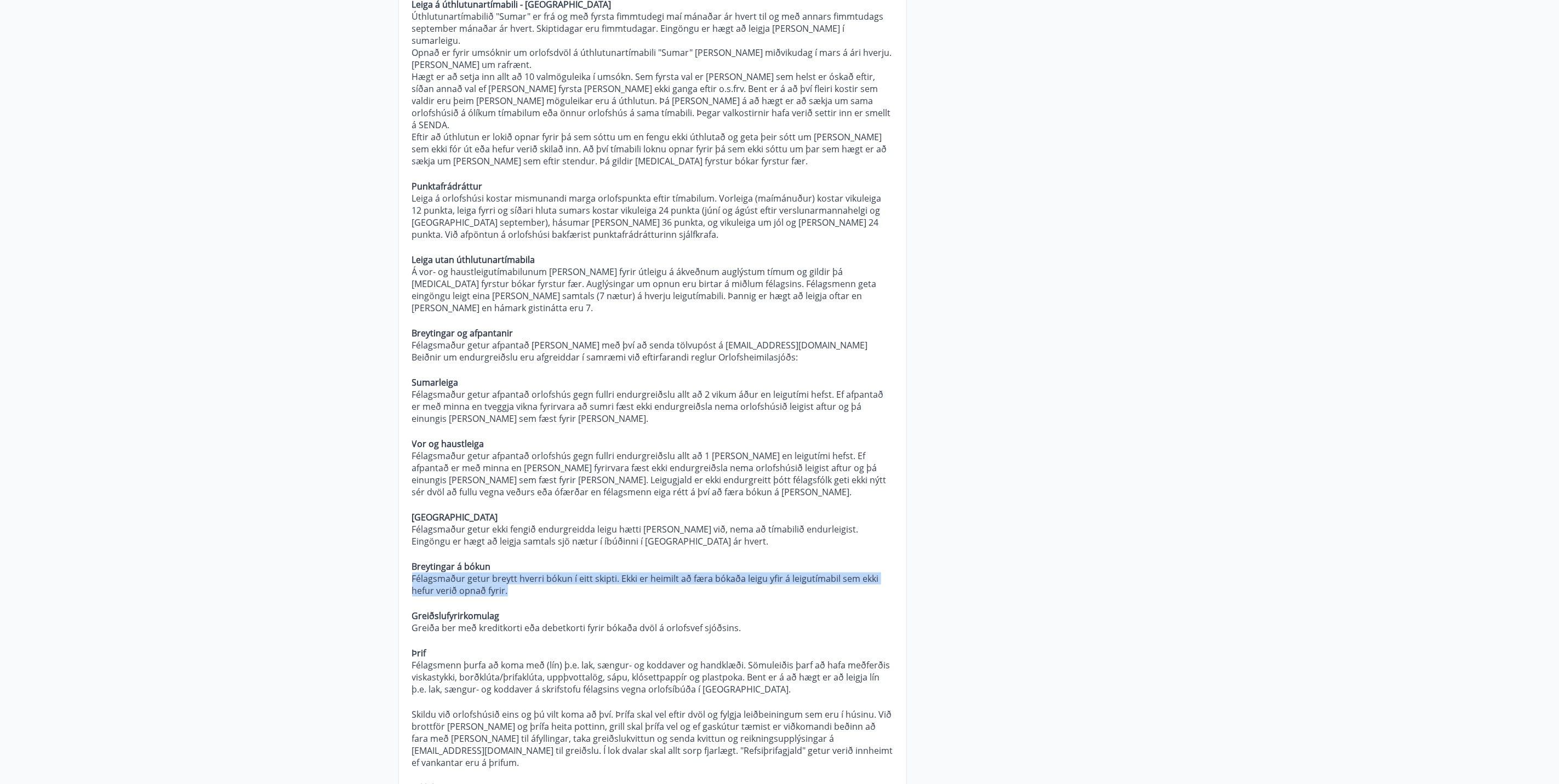
drag, startPoint x: 513, startPoint y: 556, endPoint x: 409, endPoint y: 546, distance: 104.5
click at [409, 546] on div "Hverjar eru verklagsreglur Orlofsheimilasjóðs? Almennt Um rétt félagsmanna gild…" at bounding box center [652, 416] width 507 height 1481
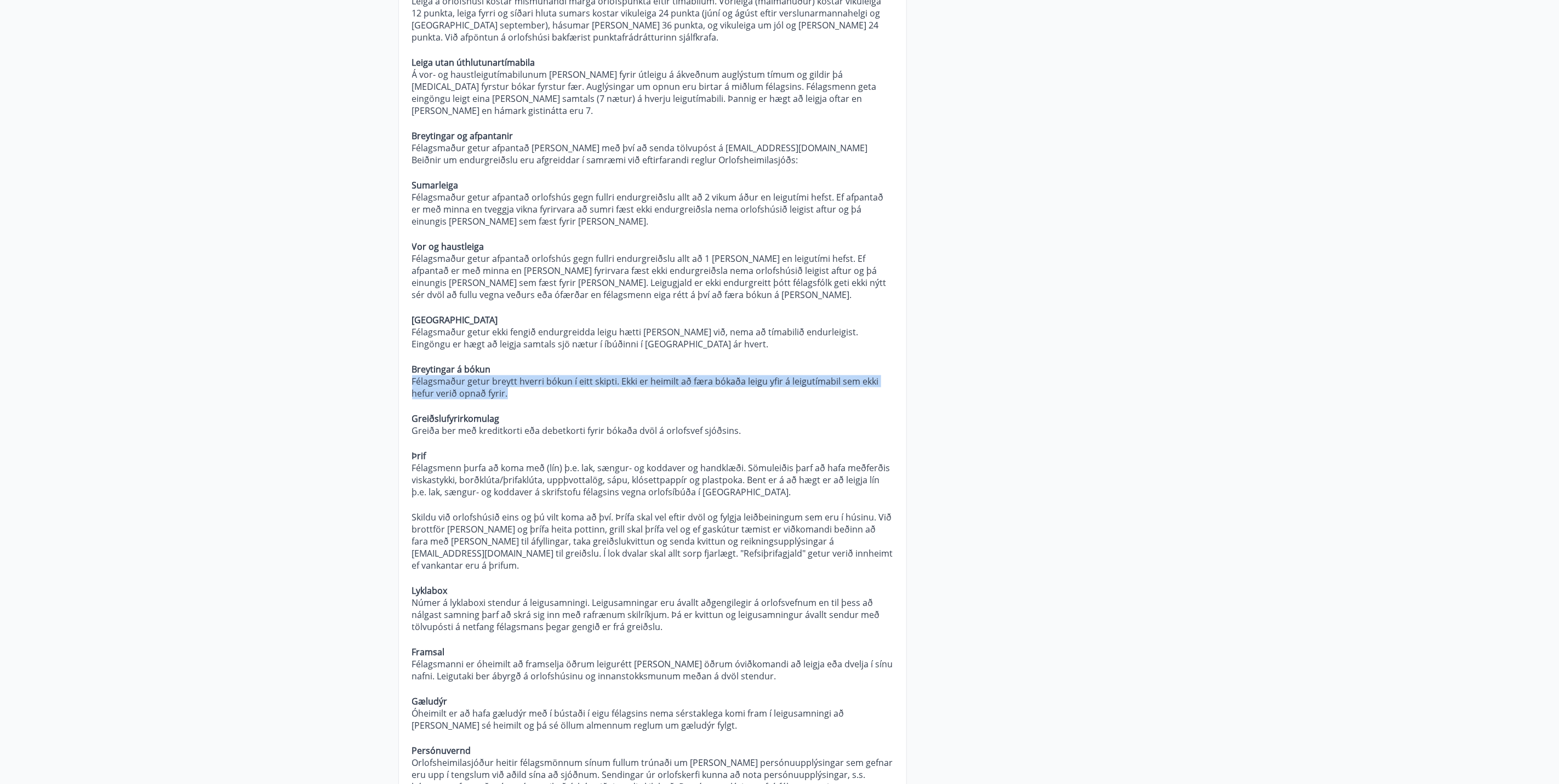
scroll to position [739, 0]
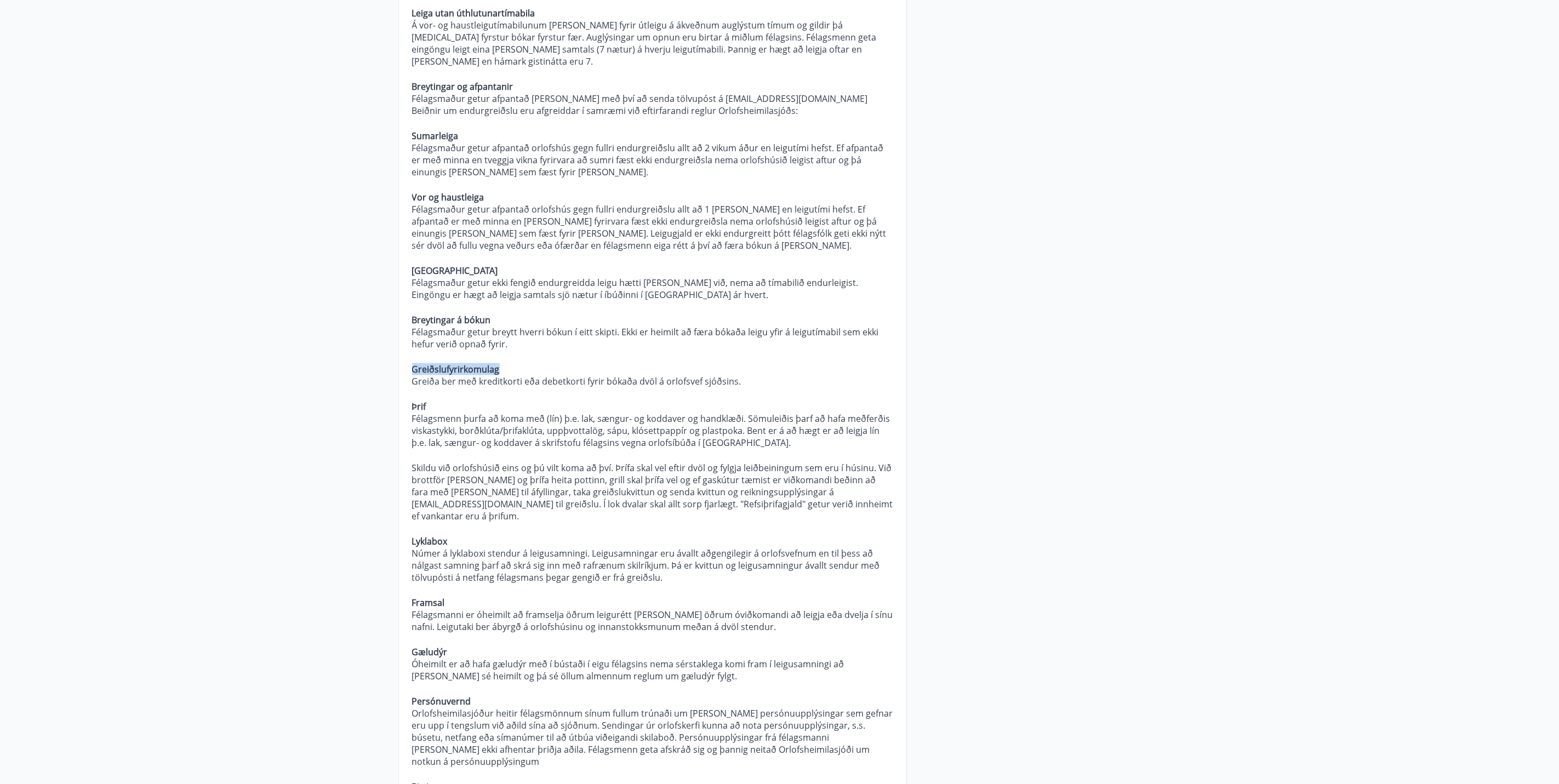
drag, startPoint x: 505, startPoint y: 334, endPoint x: 363, endPoint y: 326, distance: 142.2
click at [363, 326] on main "Spurt og Svarað Orlofseignir Hverjar eru verklagsreglur Orlofsheimilasjóðs? Alm…" at bounding box center [780, 305] width 1559 height 2001
drag, startPoint x: 363, startPoint y: 326, endPoint x: 430, endPoint y: 332, distance: 67.3
drag, startPoint x: 741, startPoint y: 347, endPoint x: 402, endPoint y: 350, distance: 339.0
click at [402, 350] on div "Hverjar eru verklagsreglur Orlofsheimilasjóðs? Almennt Um rétt félagsmanna gild…" at bounding box center [652, 169] width 507 height 1481
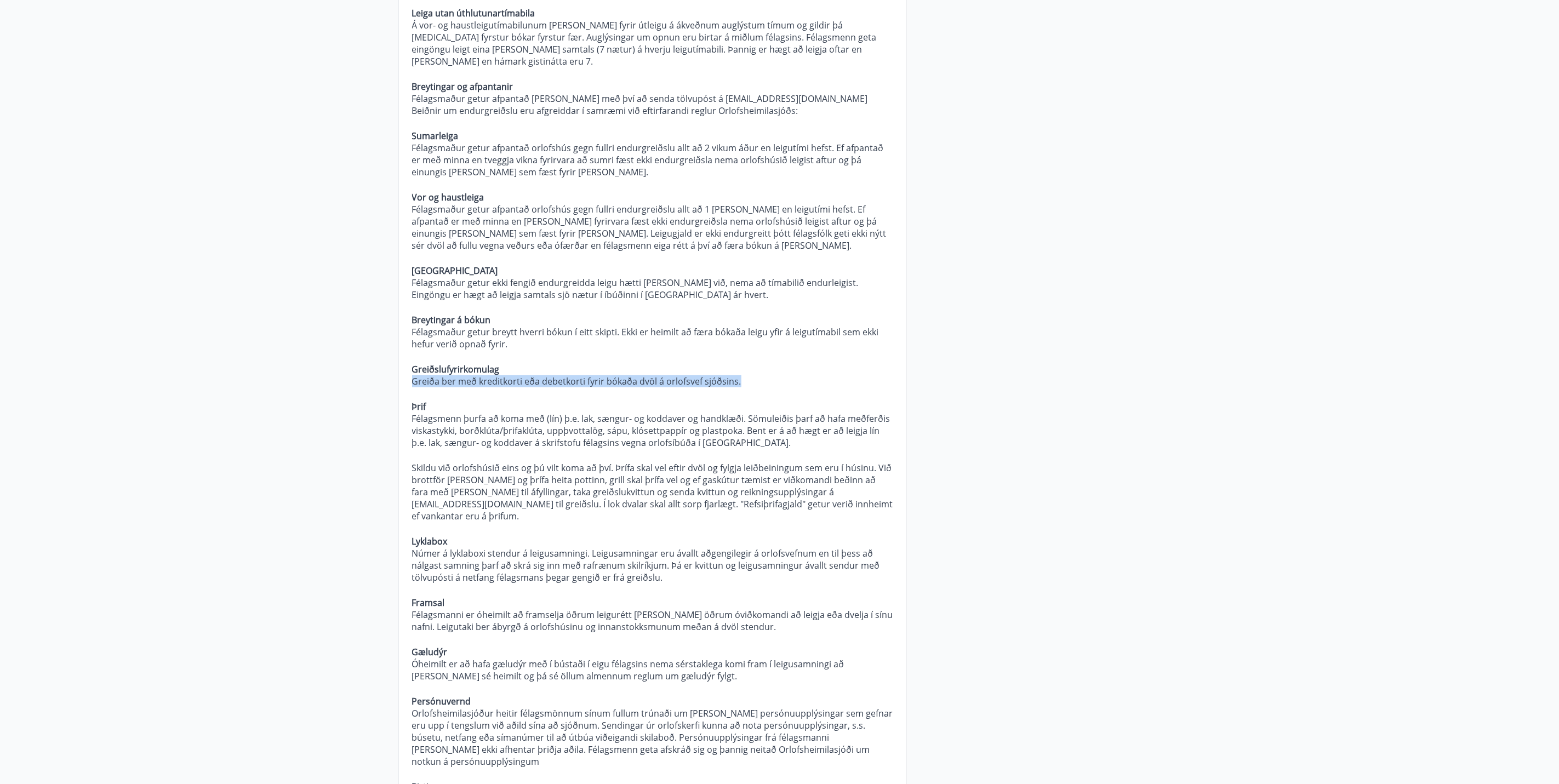
drag, startPoint x: 402, startPoint y: 350, endPoint x: 541, endPoint y: 347, distance: 139.0
drag, startPoint x: 501, startPoint y: 334, endPoint x: 384, endPoint y: 329, distance: 117.1
click at [384, 329] on main "Spurt og Svarað Orlofseignir Hverjar eru verklagsreglur Orlofsheimilasjóðs? Alm…" at bounding box center [780, 305] width 1559 height 2001
drag, startPoint x: 445, startPoint y: 371, endPoint x: 380, endPoint y: 368, distance: 65.1
click at [380, 368] on main "Spurt og Svarað Orlofseignir Hverjar eru verklagsreglur Orlofsheimilasjóðs? Alm…" at bounding box center [780, 305] width 1559 height 2001
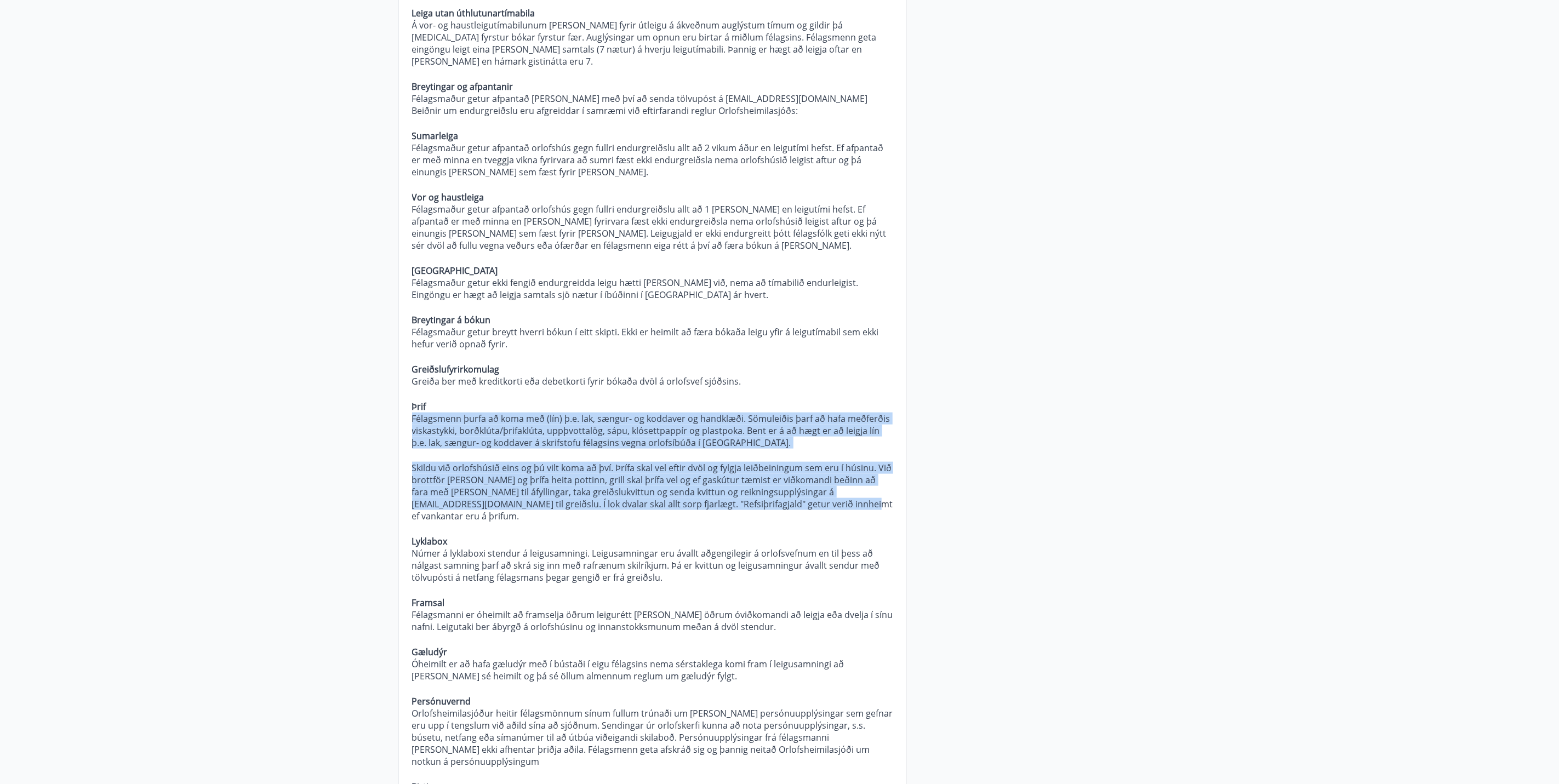
drag, startPoint x: 768, startPoint y: 471, endPoint x: 383, endPoint y: 386, distance: 394.3
click at [383, 386] on main "Spurt og Svarað Orlofseignir Hverjar eru verklagsreglur Orlofsheimilasjóðs? Alm…" at bounding box center [780, 305] width 1559 height 2001
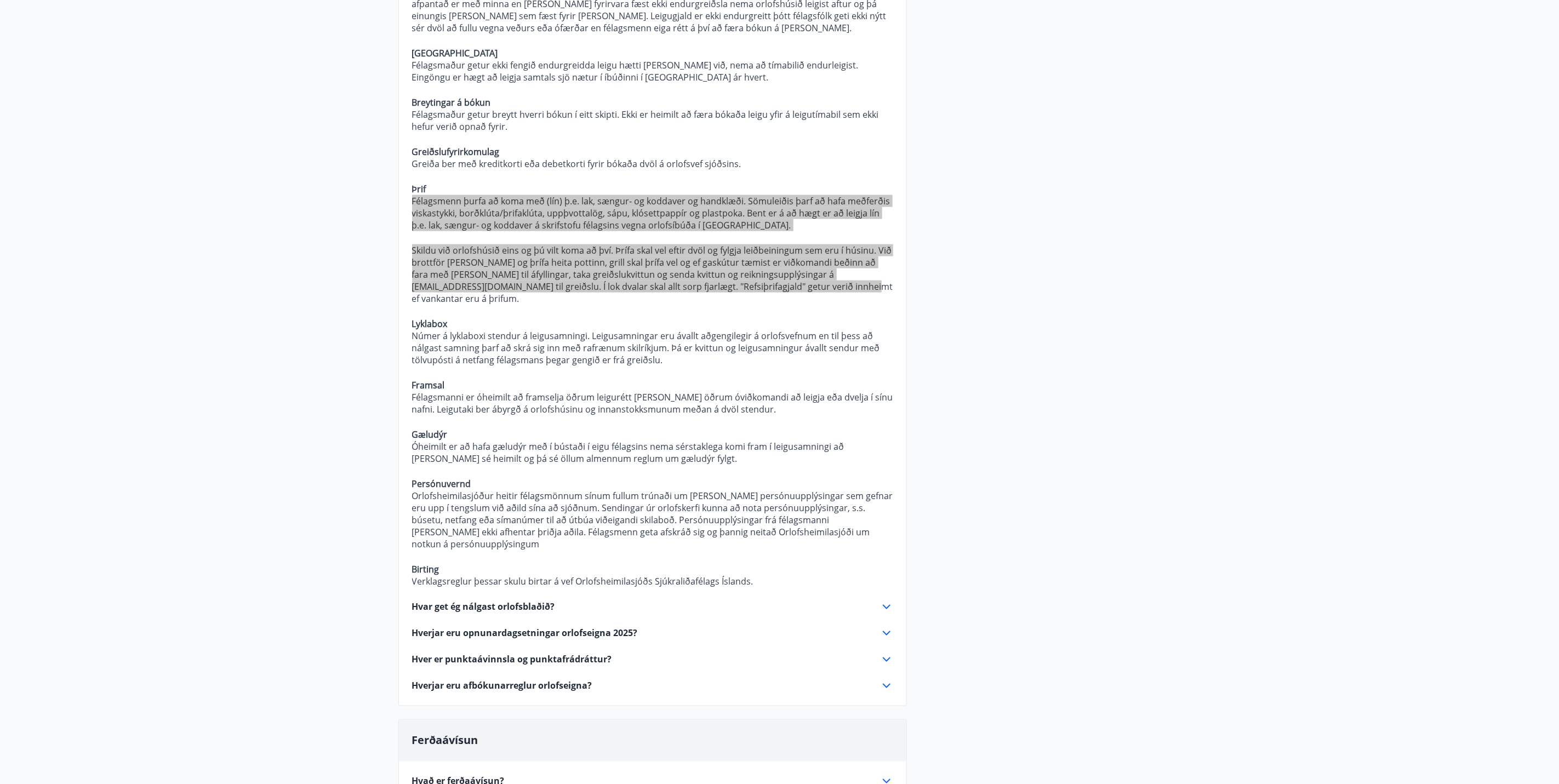
scroll to position [986, 0]
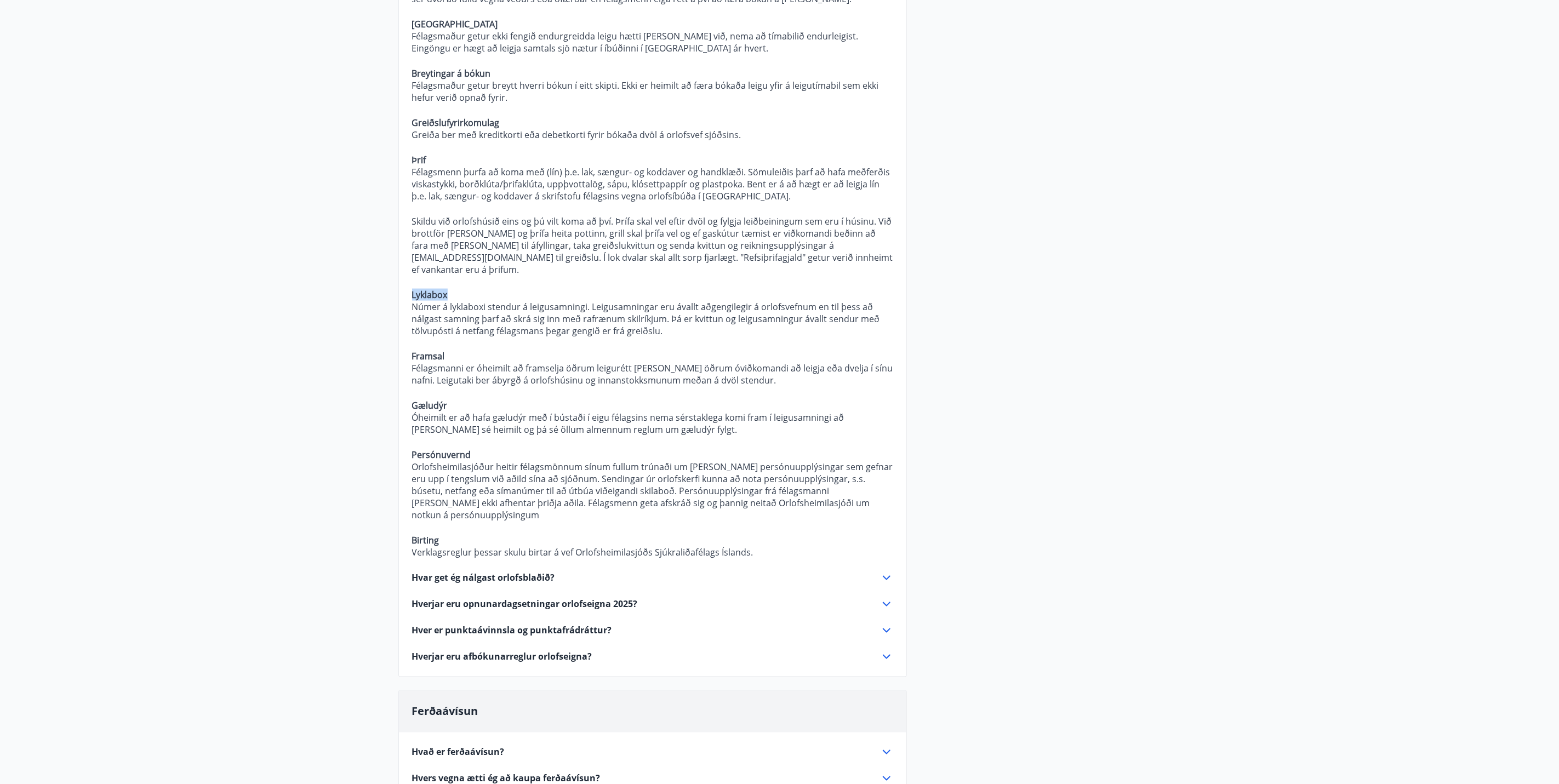
drag, startPoint x: 449, startPoint y: 249, endPoint x: 372, endPoint y: 250, distance: 77.0
click at [372, 250] on main "Spurt og Svarað Orlofseignir Hverjar eru verklagsreglur Orlofsheimilasjóðs? Alm…" at bounding box center [780, 59] width 1559 height 2001
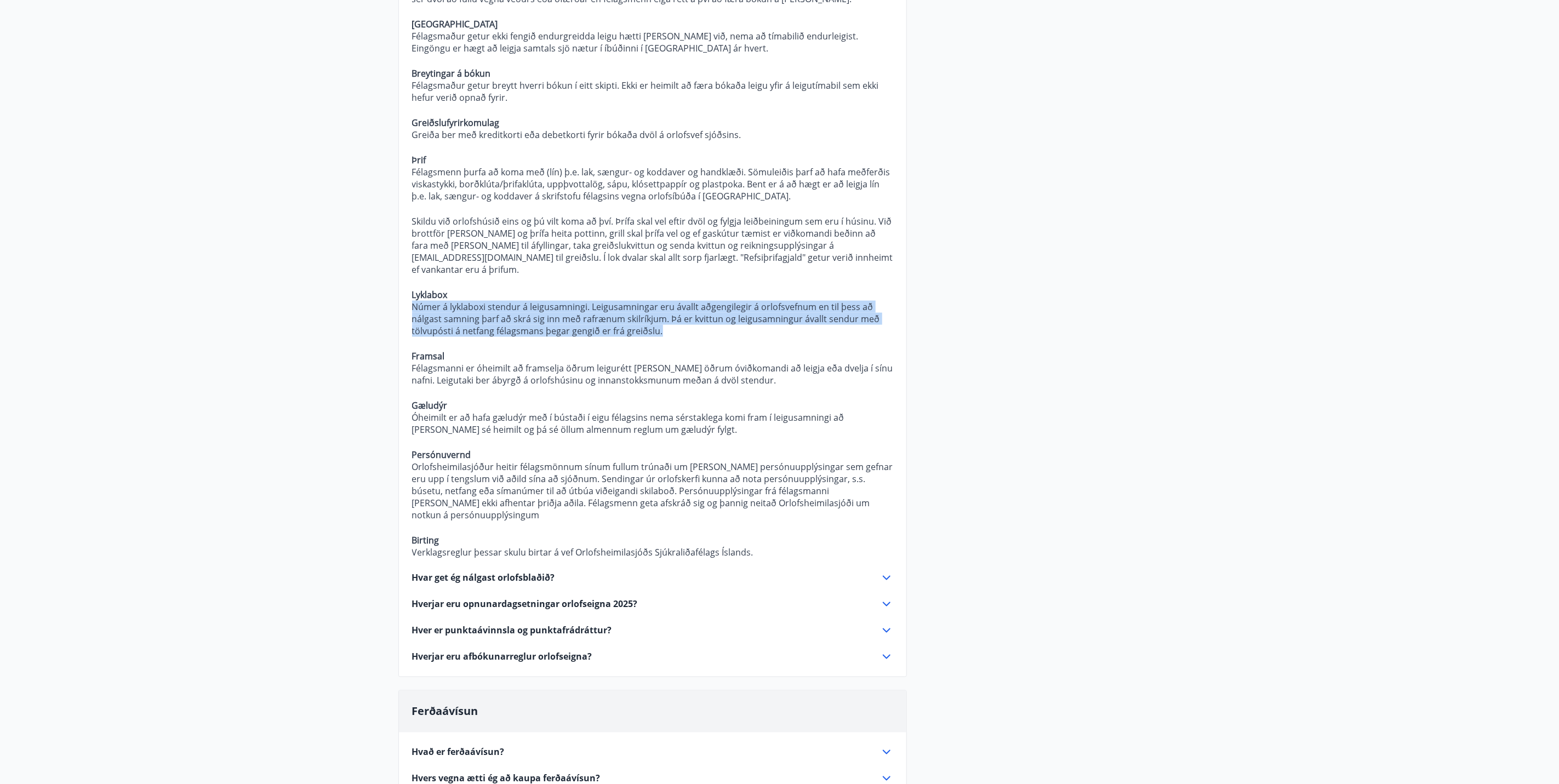
drag, startPoint x: 716, startPoint y: 284, endPoint x: 393, endPoint y: 262, distance: 323.7
click at [393, 262] on div "Orlofseignir Hverjar eru verklagsreglur Orlofsheimilasjóðs? Almennt Um rétt fél…" at bounding box center [780, 99] width 789 height 1919
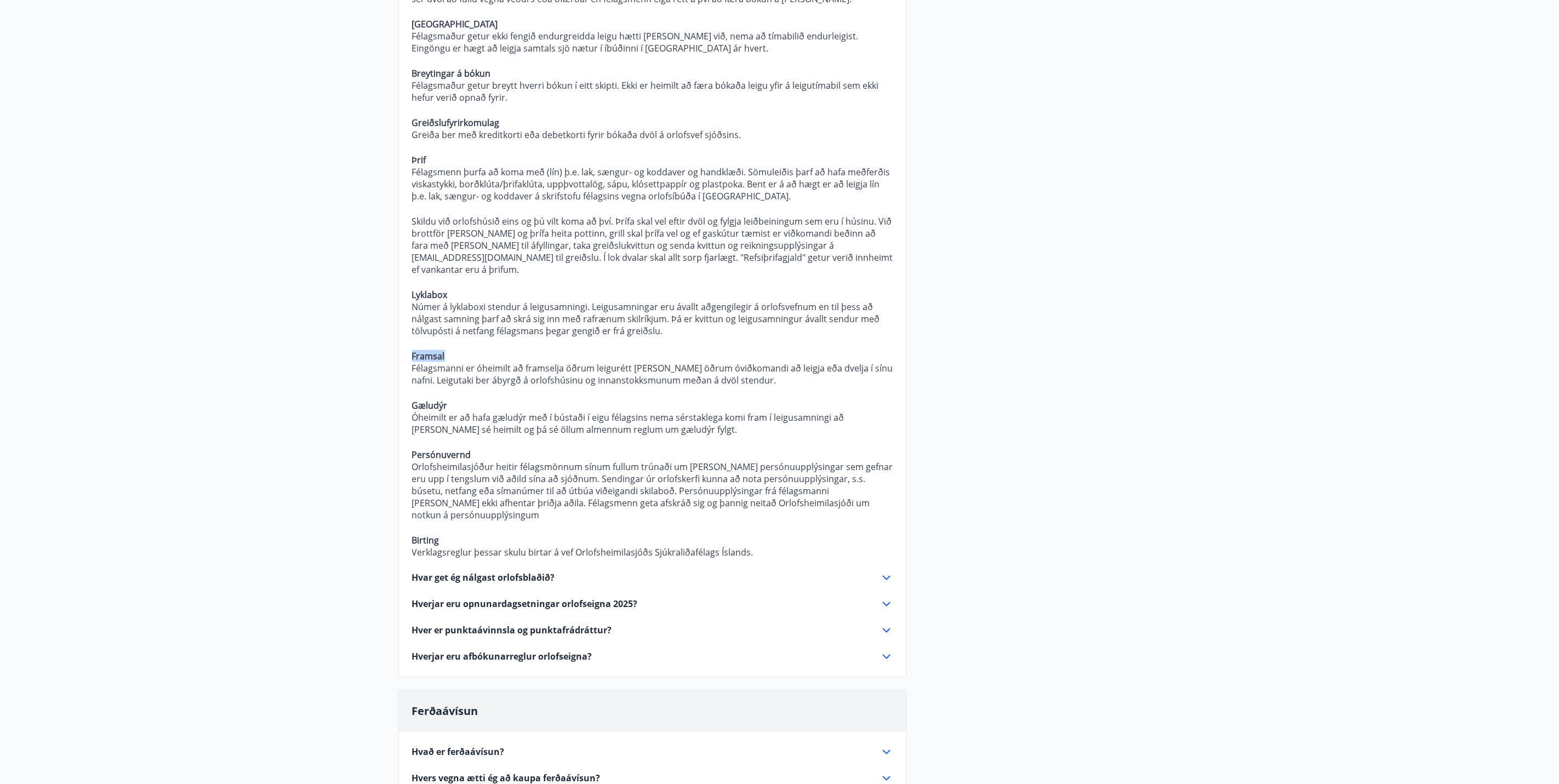
drag, startPoint x: 471, startPoint y: 313, endPoint x: 368, endPoint y: 304, distance: 103.4
click at [368, 304] on main "Spurt og Svarað Orlofseignir Hverjar eru verklagsreglur Orlofsheimilasjóðs? Alm…" at bounding box center [780, 59] width 1559 height 2001
drag, startPoint x: 766, startPoint y: 341, endPoint x: 370, endPoint y: 324, distance: 396.4
click at [370, 324] on main "Spurt og Svarað Orlofseignir Hverjar eru verklagsreglur Orlofsheimilasjóðs? Alm…" at bounding box center [780, 59] width 1559 height 2001
drag, startPoint x: 464, startPoint y: 362, endPoint x: 415, endPoint y: 356, distance: 49.4
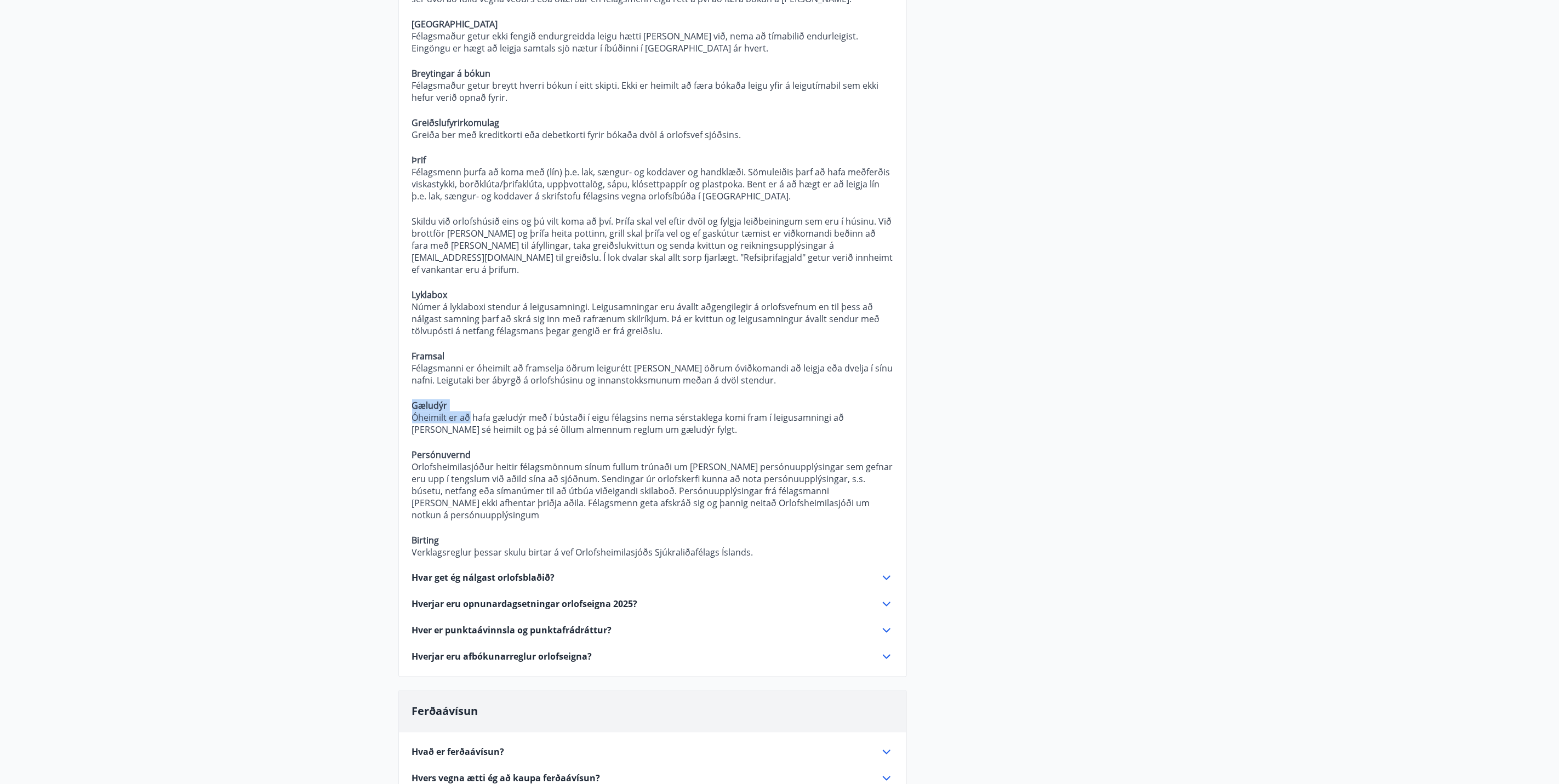
drag, startPoint x: 415, startPoint y: 356, endPoint x: 443, endPoint y: 362, distance: 28.6
click at [443, 399] on strong "Gæludýr" at bounding box center [430, 405] width 36 height 12
drag, startPoint x: 456, startPoint y: 353, endPoint x: 390, endPoint y: 356, distance: 66.1
click at [390, 356] on div "Orlofseignir Hverjar eru verklagsreglur Orlofsheimilasjóðs? Almennt Um rétt fél…" at bounding box center [780, 99] width 789 height 1919
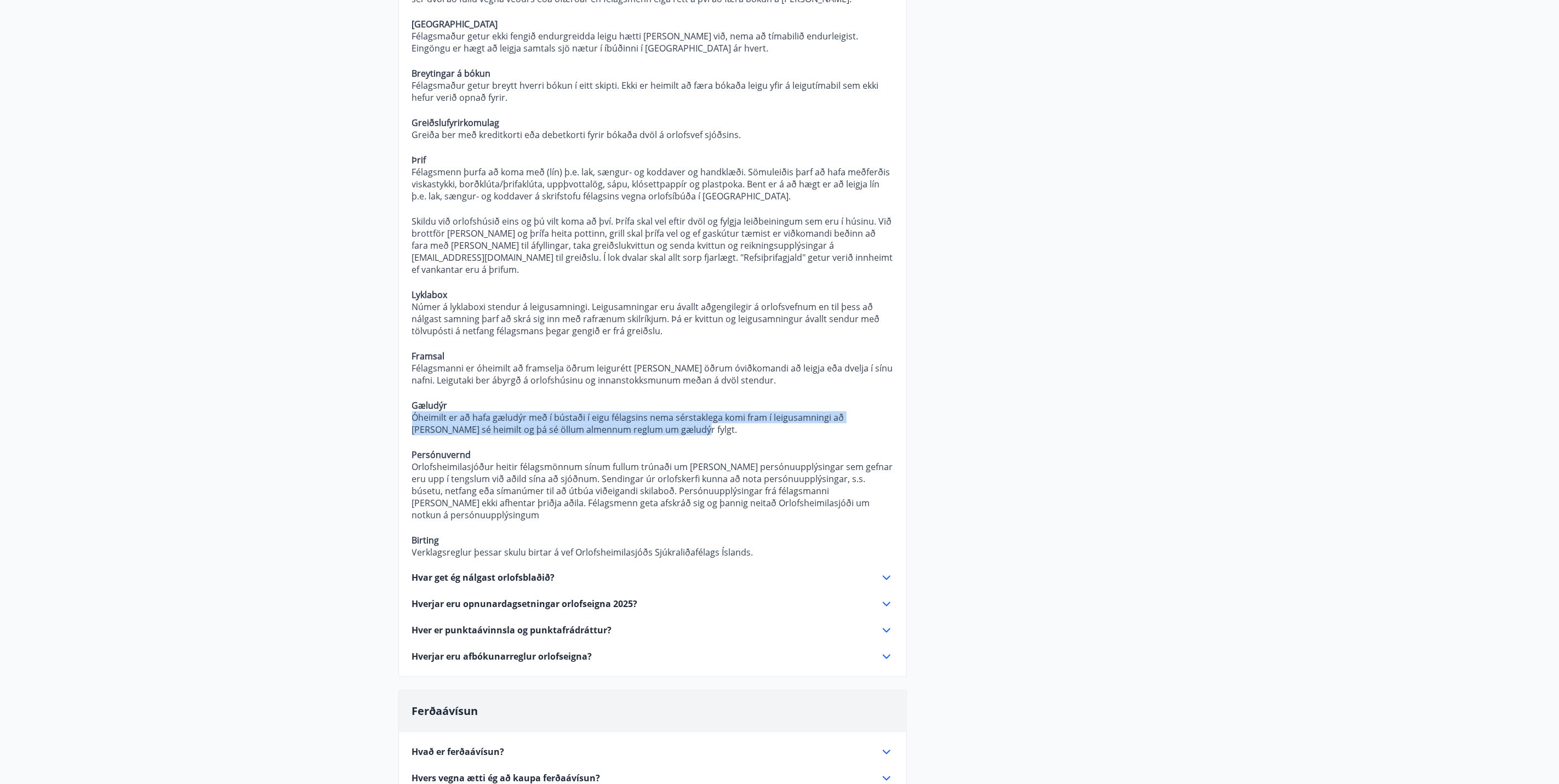
drag, startPoint x: 666, startPoint y: 385, endPoint x: 380, endPoint y: 373, distance: 286.3
click at [380, 373] on main "Spurt og Svarað Orlofseignir Hverjar eru verklagsreglur Orlofsheimilasjóðs? Alm…" at bounding box center [780, 59] width 1559 height 2001
click at [470, 449] on p "Persónuvernd" at bounding box center [652, 455] width 481 height 12
drag, startPoint x: 471, startPoint y: 406, endPoint x: 389, endPoint y: 409, distance: 82.1
click at [389, 409] on div "Orlofseignir Hverjar eru verklagsreglur Orlofsheimilasjóðs? Almennt Um rétt fél…" at bounding box center [780, 99] width 789 height 1919
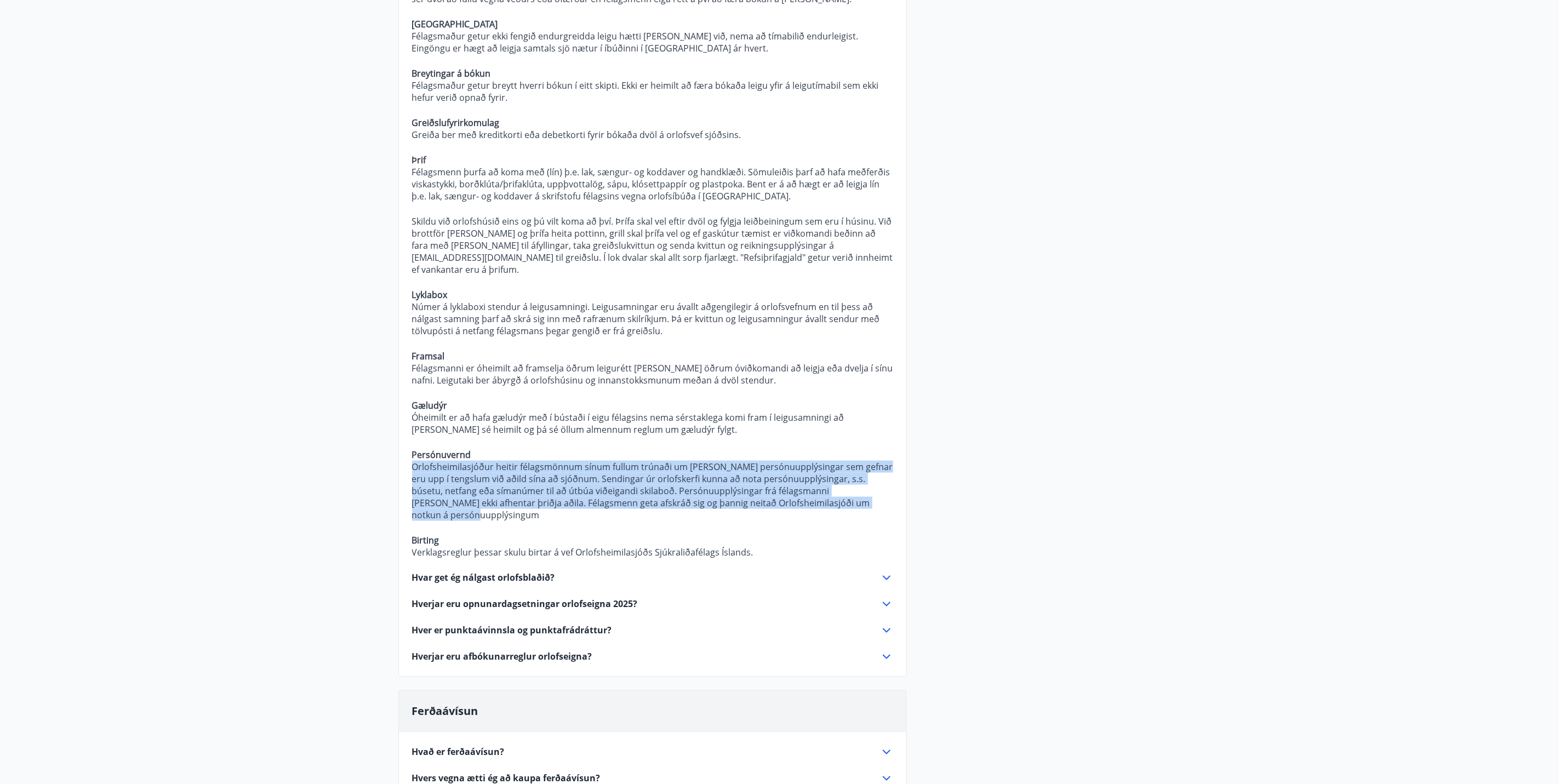
drag, startPoint x: 842, startPoint y: 457, endPoint x: 339, endPoint y: 420, distance: 504.4
click at [339, 420] on main "Spurt og Svarað Orlofseignir Hverjar eru verklagsreglur Orlofsheimilasjóðs? Alm…" at bounding box center [780, 59] width 1559 height 2001
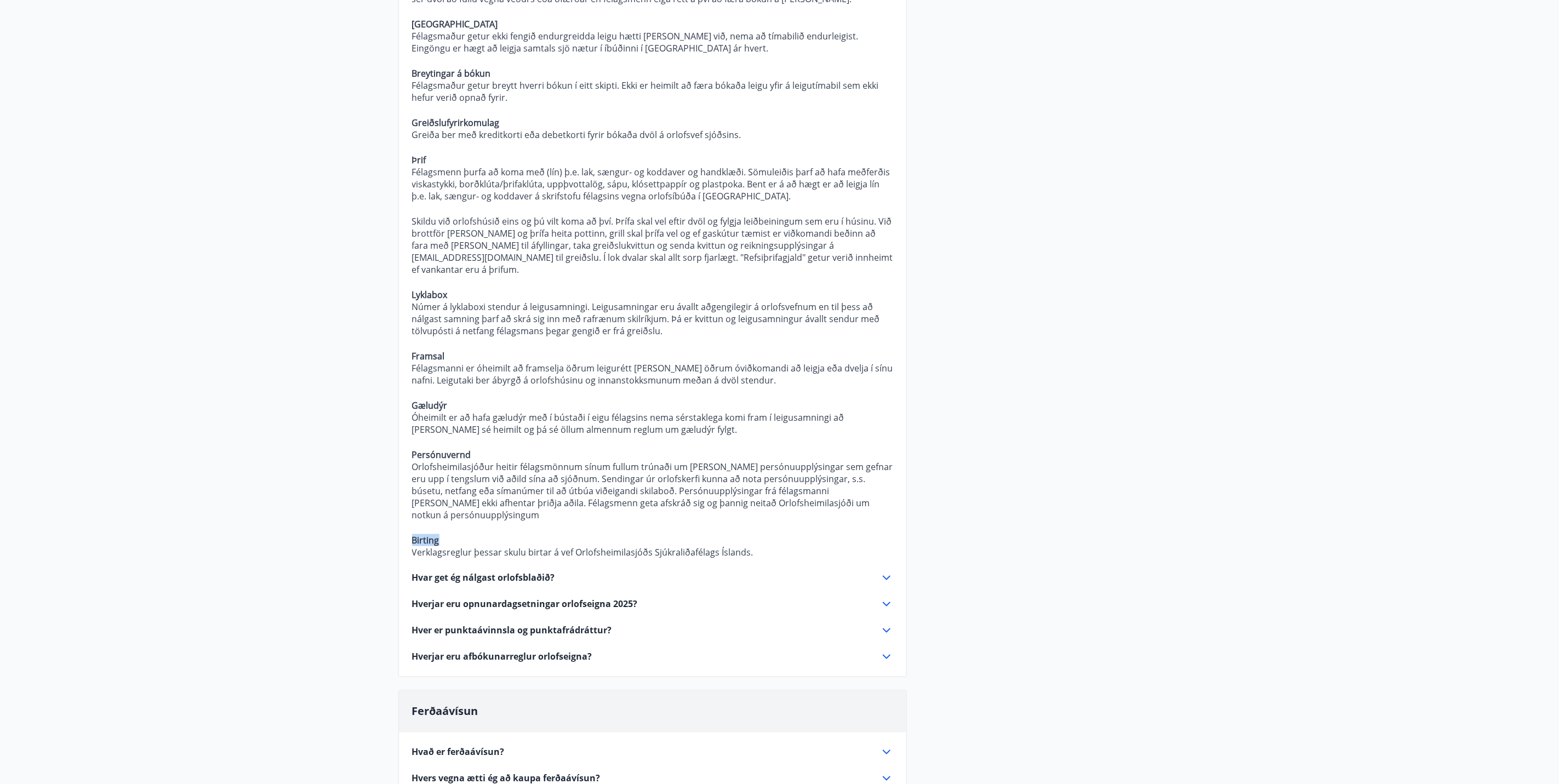
drag, startPoint x: 456, startPoint y: 482, endPoint x: 355, endPoint y: 482, distance: 101.0
click at [355, 482] on main "Spurt og Svarað Orlofseignir Hverjar eru verklagsreglur Orlofsheimilasjóðs? Alm…" at bounding box center [780, 59] width 1559 height 2001
drag, startPoint x: 758, startPoint y: 488, endPoint x: 293, endPoint y: 493, distance: 465.0
click at [293, 493] on main "Spurt og Svarað Orlofseignir Hverjar eru verklagsreglur Orlofsheimilasjóðs? Alm…" at bounding box center [780, 59] width 1559 height 2001
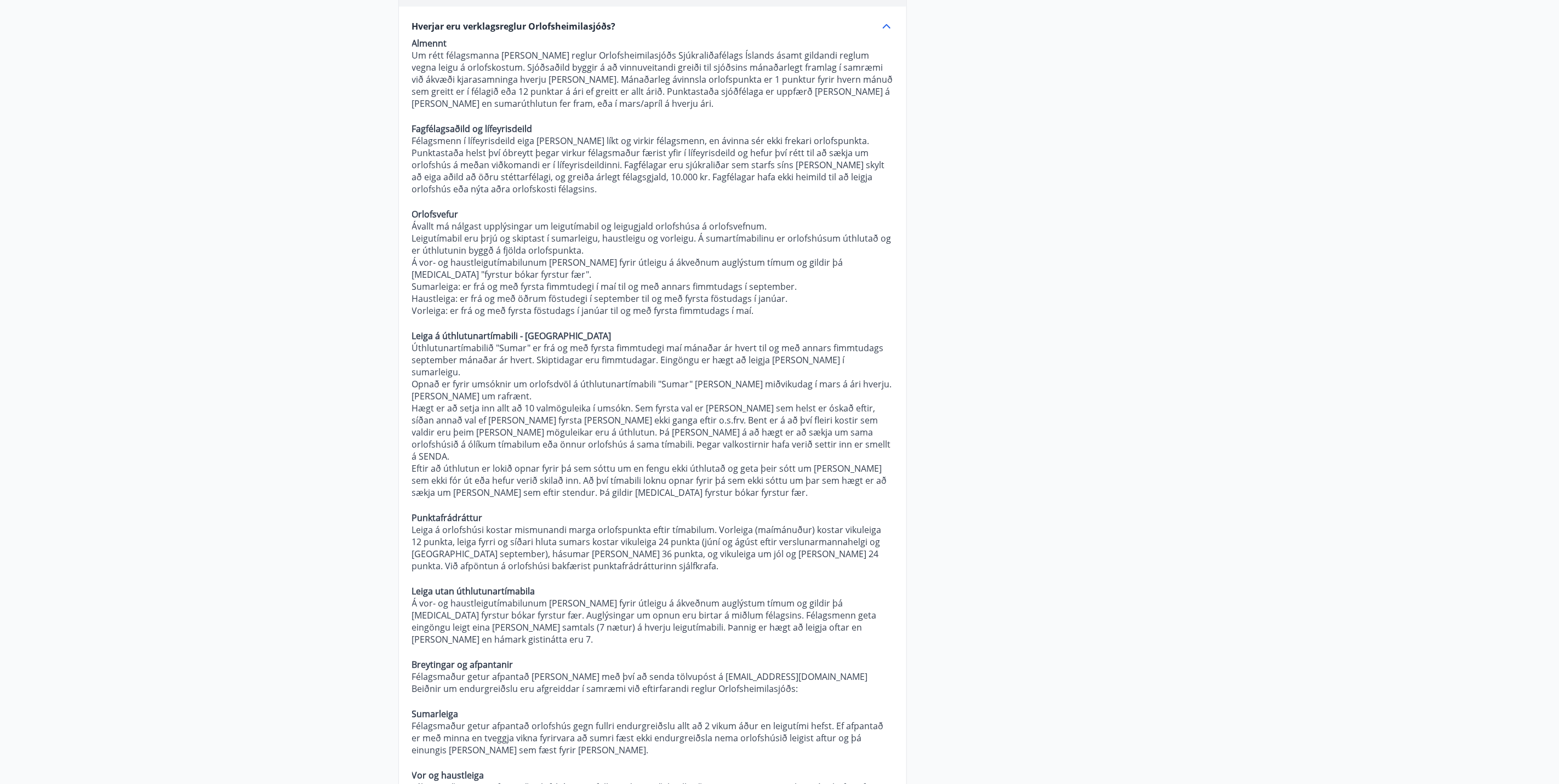
scroll to position [0, 0]
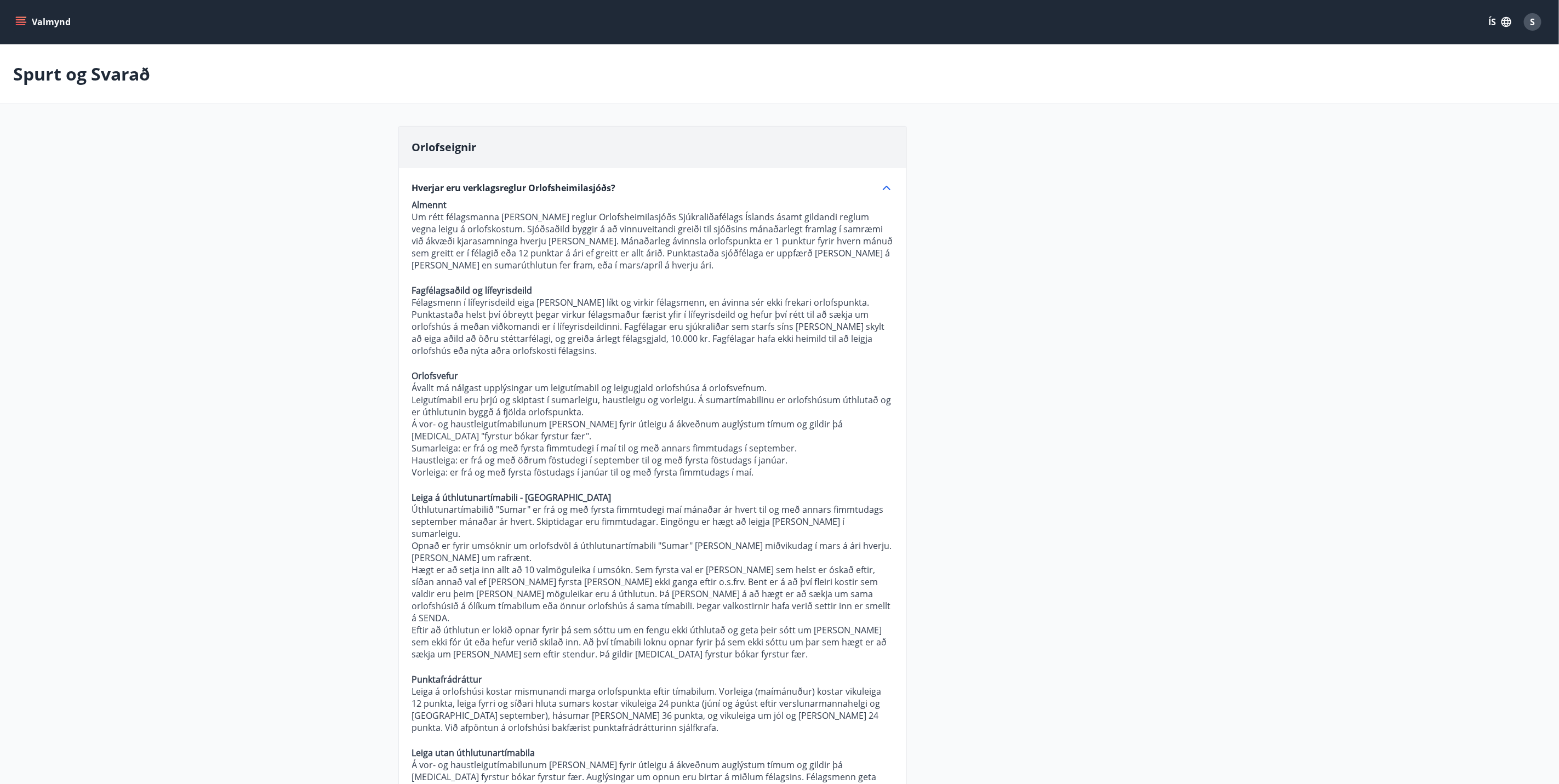
click at [885, 189] on icon at bounding box center [887, 188] width 13 height 13
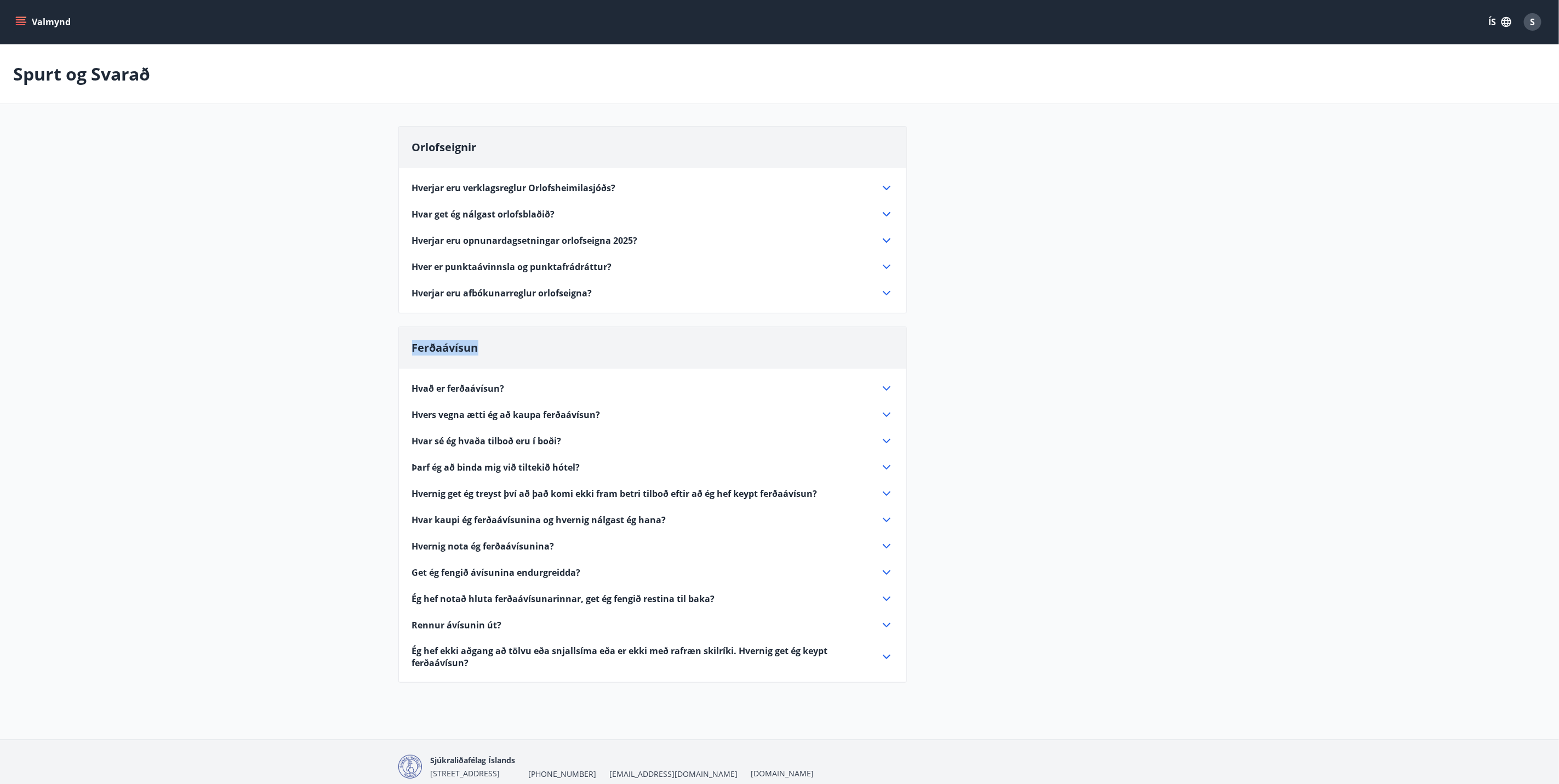
drag, startPoint x: 485, startPoint y: 344, endPoint x: 396, endPoint y: 348, distance: 89.1
click at [396, 348] on div "Orlofseignir Hverjar eru verklagsreglur Orlofsheimilasjóðs? Almennt Um rétt fél…" at bounding box center [780, 411] width 789 height 570
drag, startPoint x: 396, startPoint y: 348, endPoint x: 419, endPoint y: 348, distance: 23.0
click at [419, 348] on span "Ferðaávísun" at bounding box center [445, 347] width 67 height 15
drag, startPoint x: 413, startPoint y: 350, endPoint x: 495, endPoint y: 345, distance: 82.2
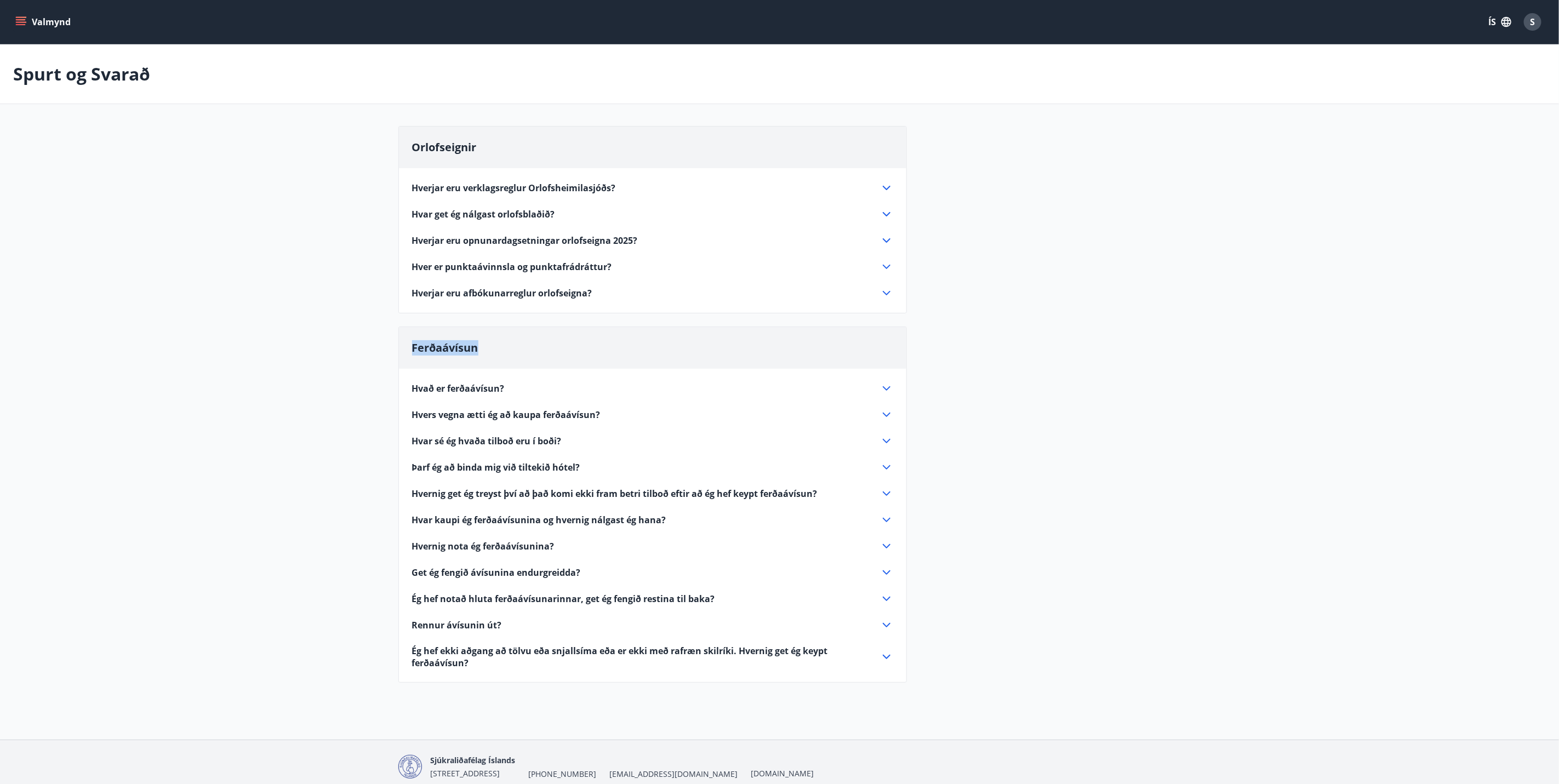
click at [495, 345] on div "Ferðaávísun" at bounding box center [652, 348] width 507 height 42
